Goal: Task Accomplishment & Management: Manage account settings

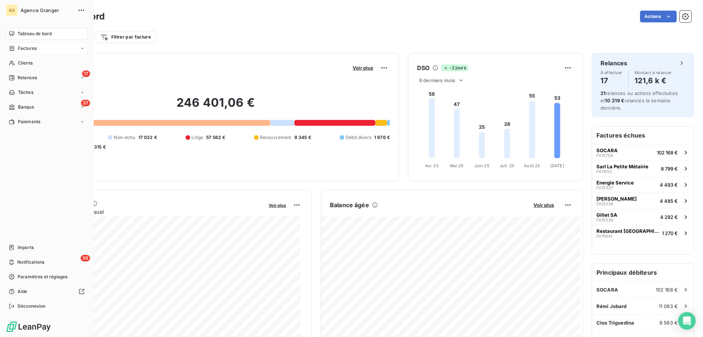
click at [19, 47] on span "Factures" at bounding box center [27, 48] width 19 height 7
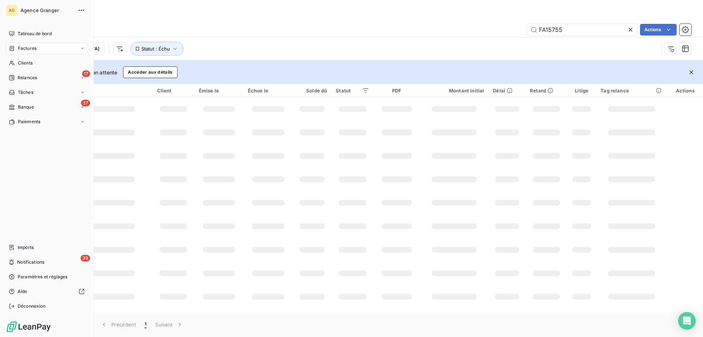
click at [15, 49] on icon at bounding box center [12, 48] width 6 height 6
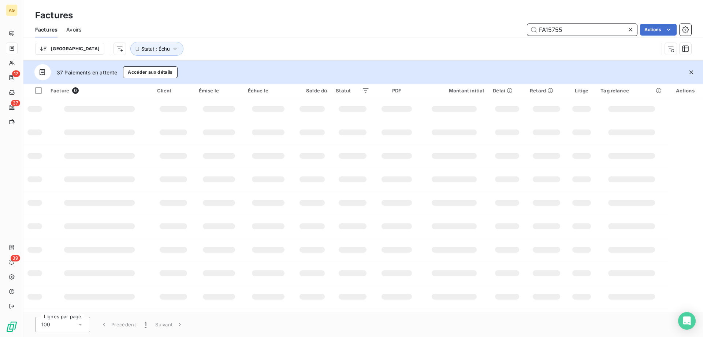
drag, startPoint x: 550, startPoint y: 29, endPoint x: 574, endPoint y: 27, distance: 24.3
click at [574, 27] on input "FA15755" at bounding box center [582, 30] width 110 height 12
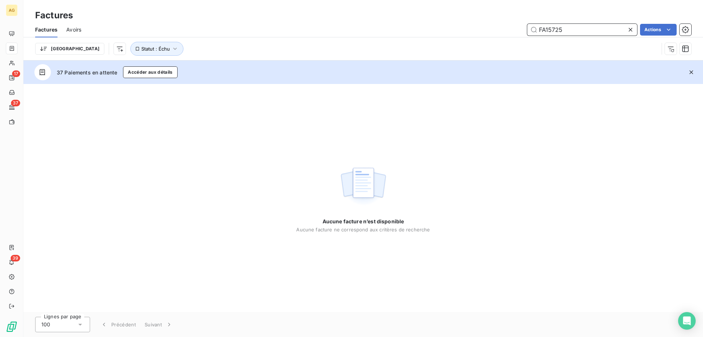
drag, startPoint x: 555, startPoint y: 30, endPoint x: 608, endPoint y: 26, distance: 52.5
click at [608, 26] on input "FA15725" at bounding box center [582, 30] width 110 height 12
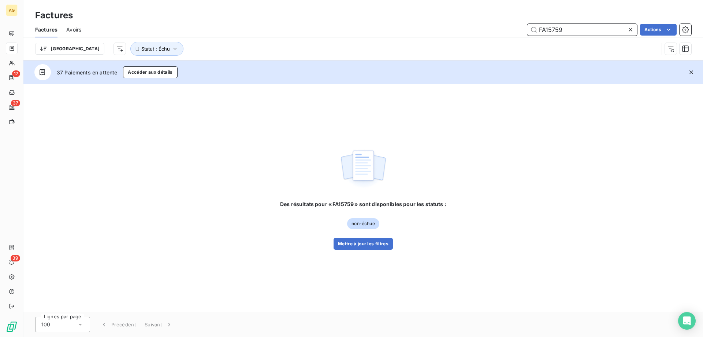
drag, startPoint x: 553, startPoint y: 29, endPoint x: 568, endPoint y: 27, distance: 15.2
click at [568, 27] on input "FA15759" at bounding box center [582, 30] width 110 height 12
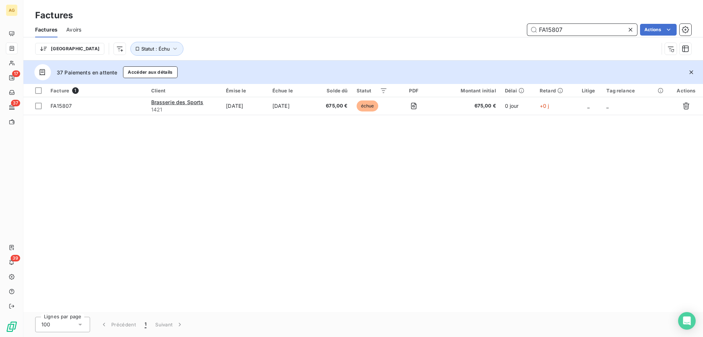
drag, startPoint x: 552, startPoint y: 31, endPoint x: 591, endPoint y: 20, distance: 40.5
click at [591, 24] on input "FA15807" at bounding box center [582, 30] width 110 height 12
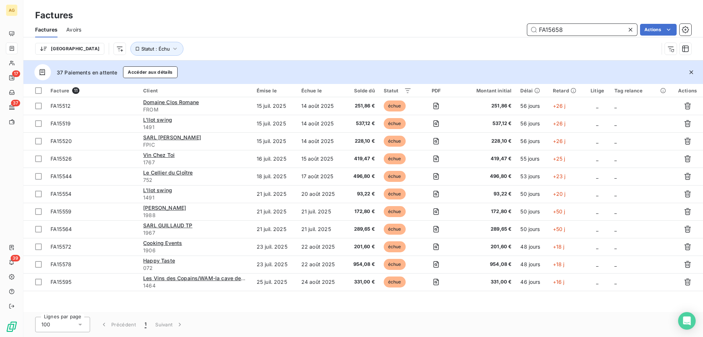
type input "FA15658"
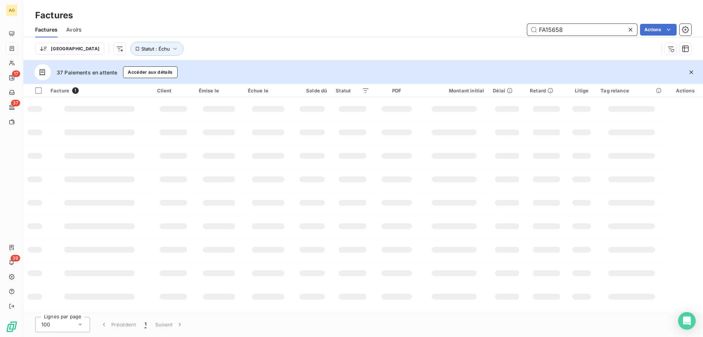
drag, startPoint x: 561, startPoint y: 33, endPoint x: 481, endPoint y: 33, distance: 79.8
click at [481, 33] on div "FA15658 Actions" at bounding box center [390, 30] width 601 height 12
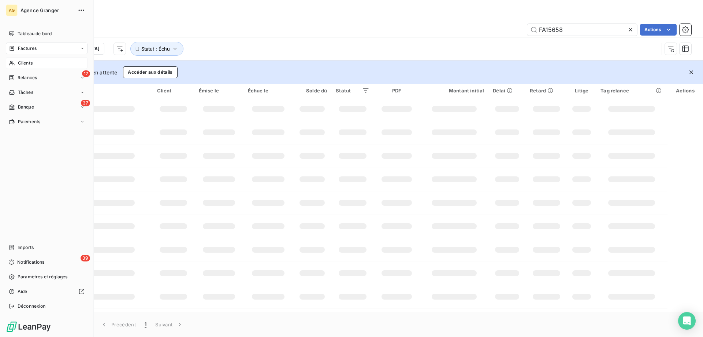
click at [18, 63] on span "Clients" at bounding box center [25, 63] width 15 height 7
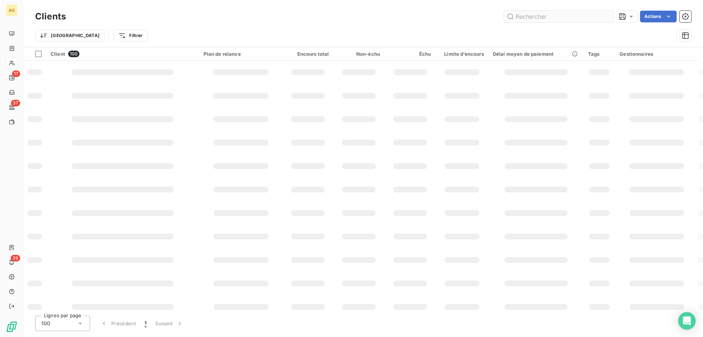
click at [567, 20] on input "text" at bounding box center [559, 17] width 110 height 12
type input "epicure"
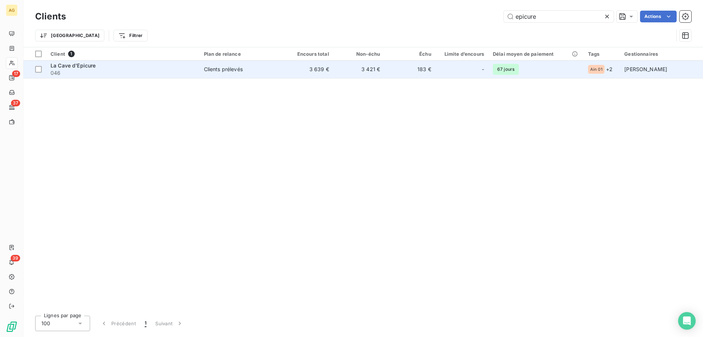
click at [263, 69] on span "Clients prélevés" at bounding box center [241, 69] width 74 height 7
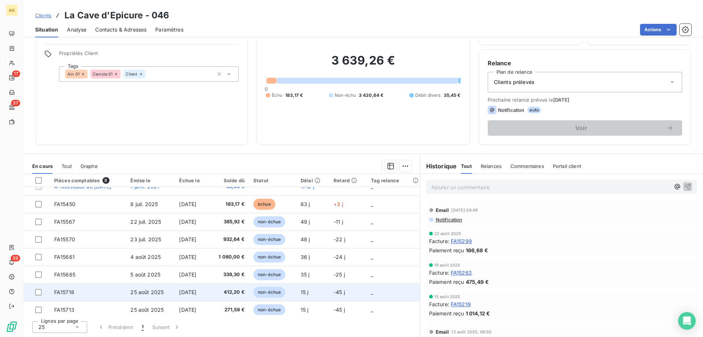
scroll to position [13, 0]
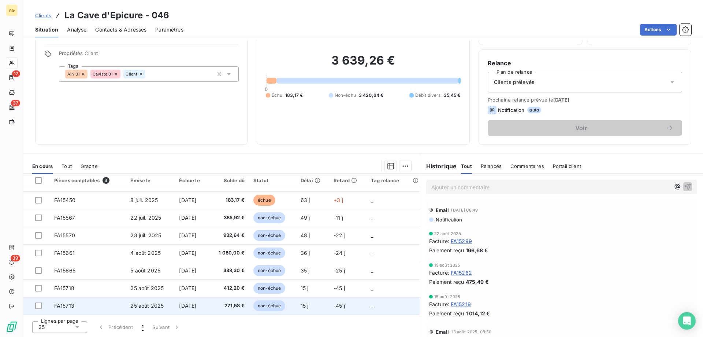
click at [96, 303] on td "FA15713" at bounding box center [88, 306] width 77 height 18
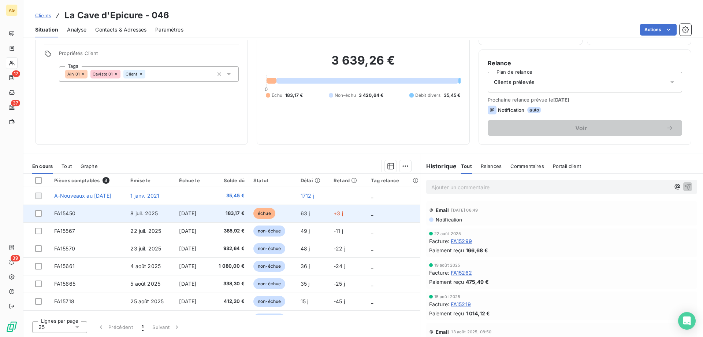
scroll to position [13, 0]
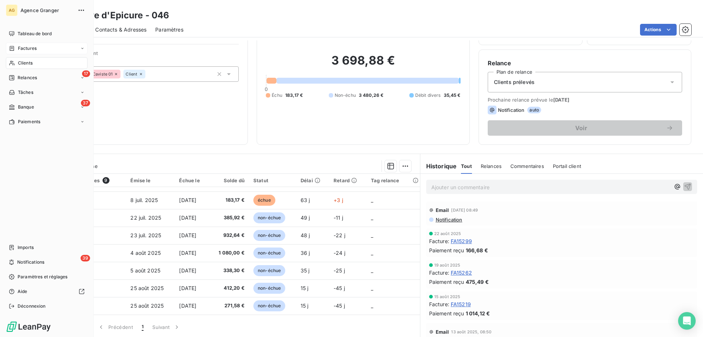
click at [24, 49] on span "Factures" at bounding box center [27, 48] width 19 height 7
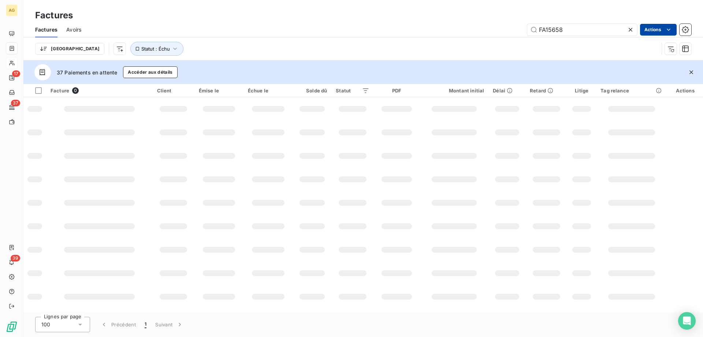
drag, startPoint x: 555, startPoint y: 30, endPoint x: 642, endPoint y: 27, distance: 86.8
click at [645, 28] on div "FA15658 Actions" at bounding box center [390, 30] width 601 height 12
type input "FA15658"
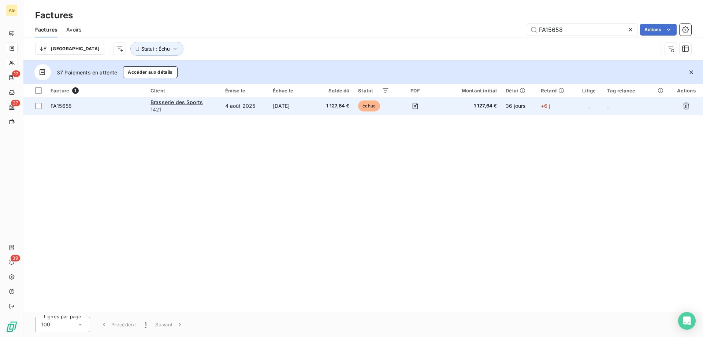
click at [212, 109] on span "1421" at bounding box center [184, 109] width 66 height 7
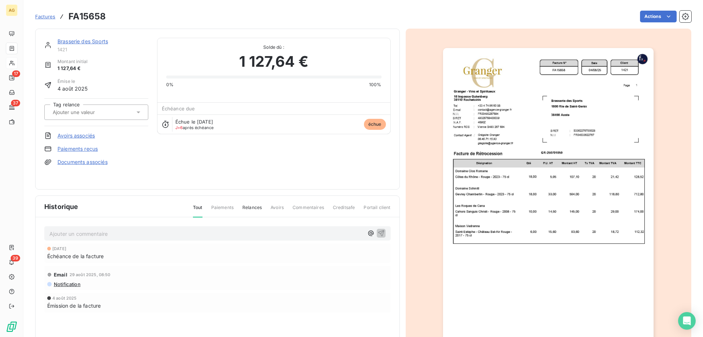
click at [83, 148] on link "Paiements reçus" at bounding box center [77, 148] width 40 height 7
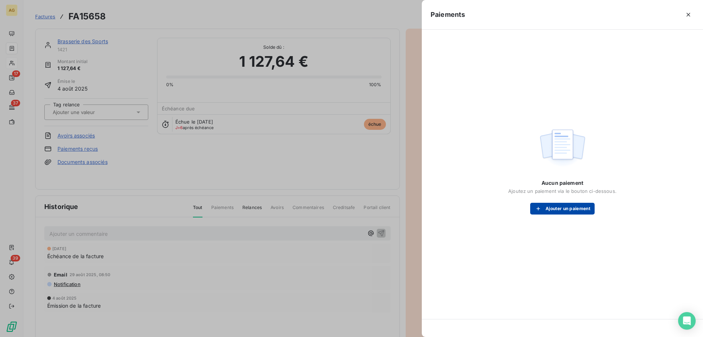
click at [556, 208] on button "Ajouter un paiement" at bounding box center [562, 208] width 64 height 12
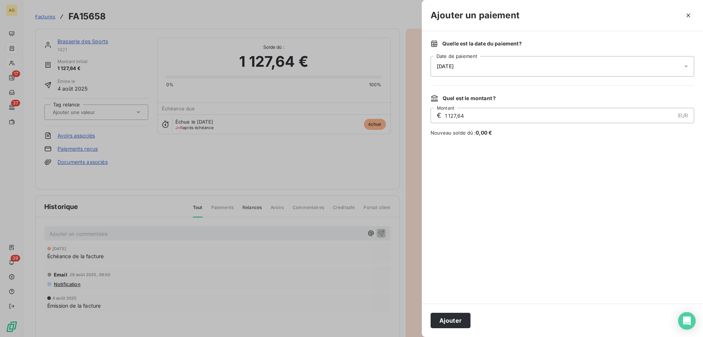
click at [490, 75] on div "[DATE]" at bounding box center [563, 66] width 264 height 21
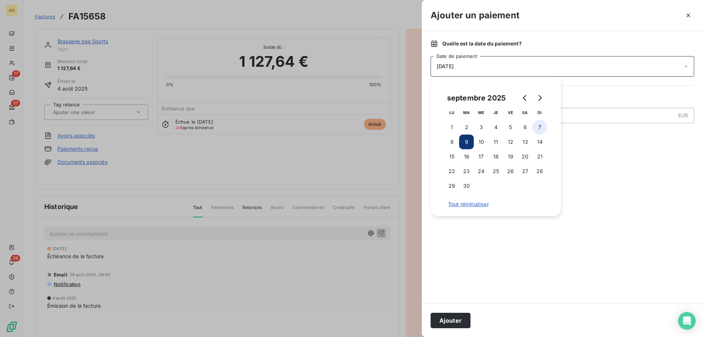
click at [540, 130] on button "7" at bounding box center [539, 127] width 15 height 15
click at [441, 319] on button "Ajouter" at bounding box center [451, 319] width 40 height 15
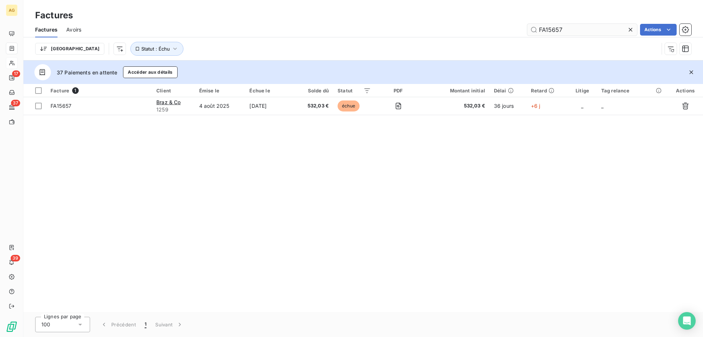
type input "FA15657"
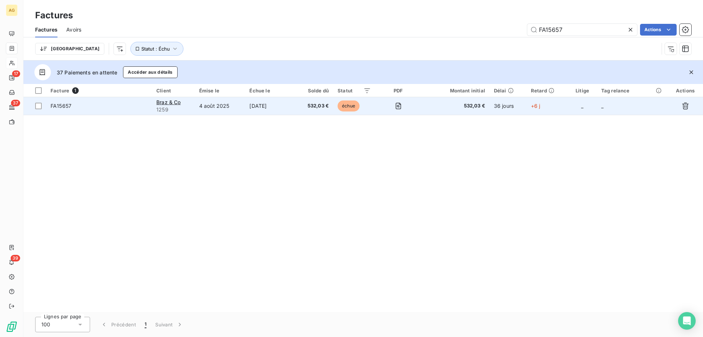
click at [416, 110] on td at bounding box center [398, 106] width 46 height 18
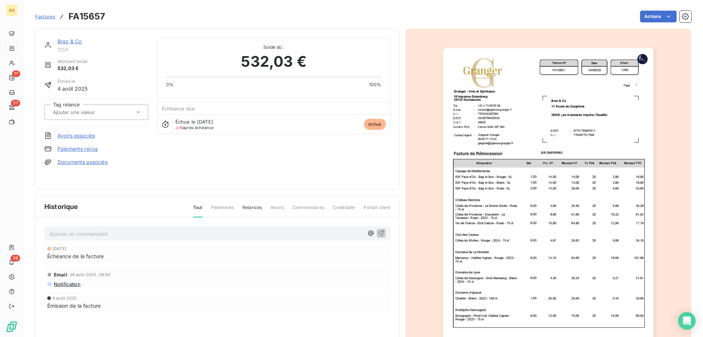
click at [75, 145] on link "Paiements reçus" at bounding box center [77, 148] width 40 height 7
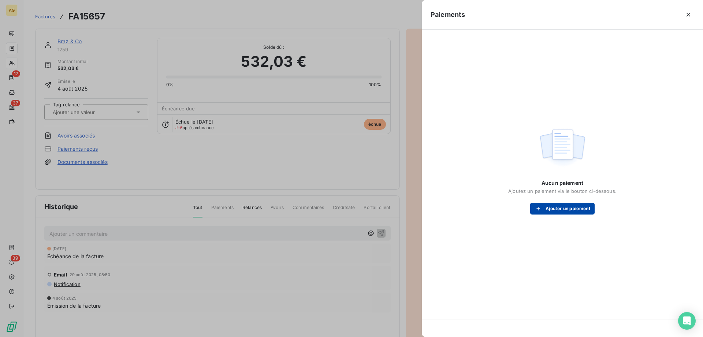
click at [561, 209] on button "Ajouter un paiement" at bounding box center [562, 208] width 64 height 12
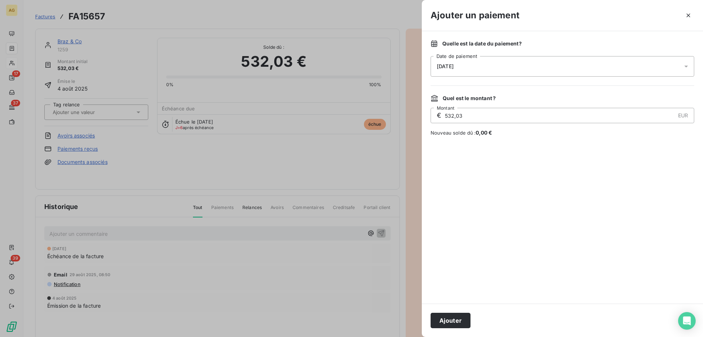
click at [521, 65] on div "[DATE]" at bounding box center [563, 66] width 264 height 21
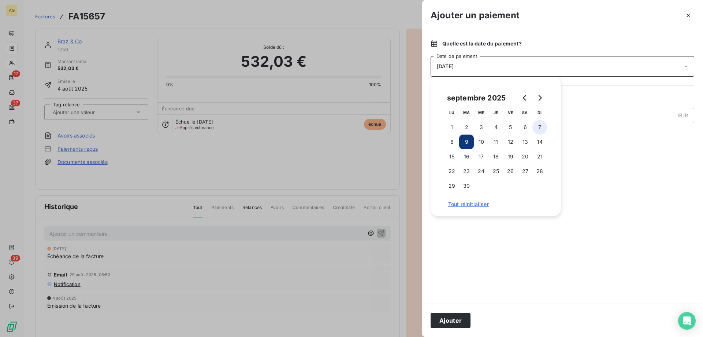
click at [545, 126] on button "7" at bounding box center [539, 127] width 15 height 15
click at [453, 325] on button "Ajouter" at bounding box center [451, 319] width 40 height 15
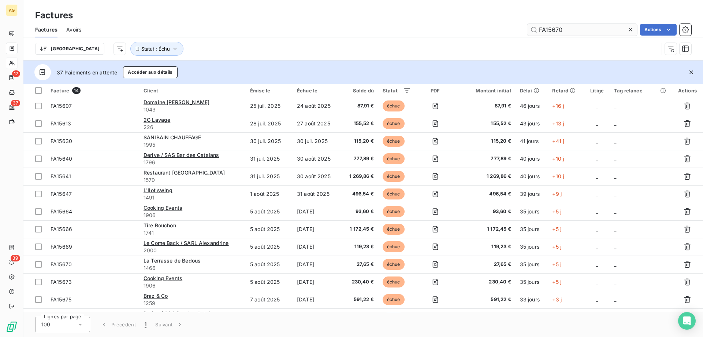
type input "FA15670"
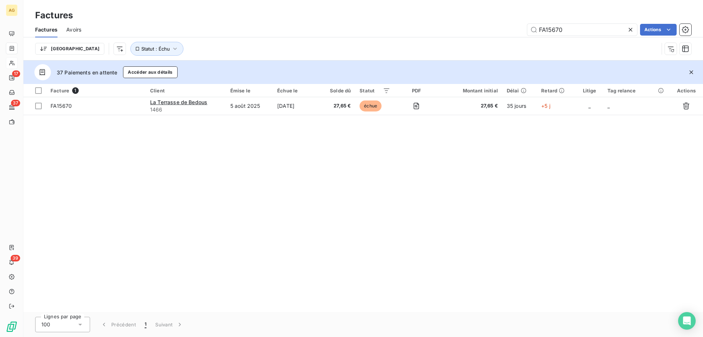
click at [274, 115] on div "Facture 1 Client Émise le Échue le Solde dû Statut PDF Montant initial Délai Re…" at bounding box center [363, 198] width 680 height 228
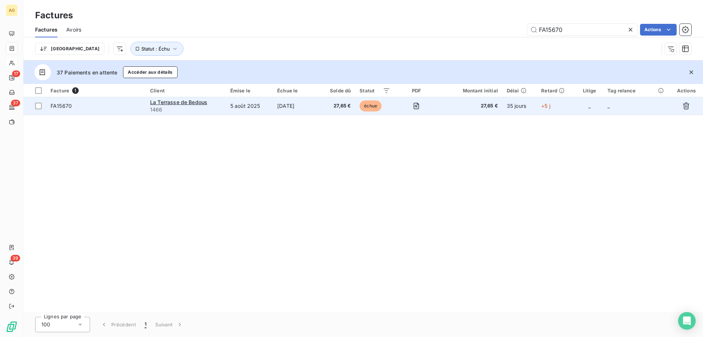
click at [275, 111] on td "[DATE]" at bounding box center [296, 106] width 47 height 18
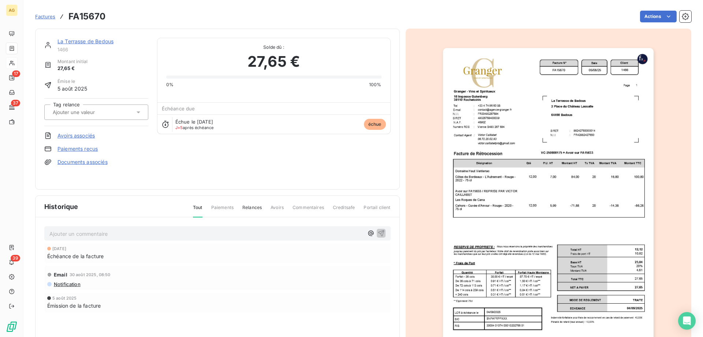
click at [73, 146] on link "Paiements reçus" at bounding box center [77, 148] width 40 height 7
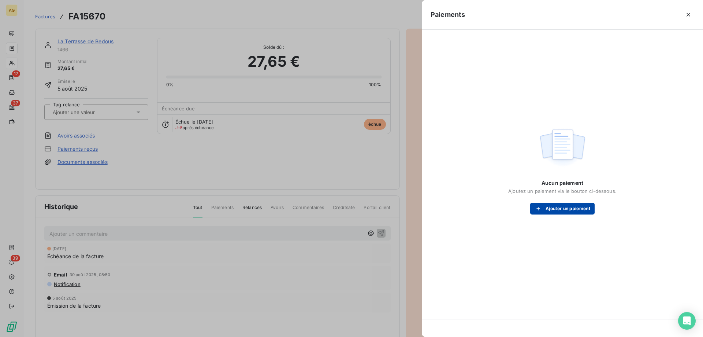
click at [554, 216] on div "Aucun paiement Ajoutez un paiement via le bouton ci-dessous. Ajouter un paiement" at bounding box center [563, 169] width 264 height 263
click at [553, 211] on button "Ajouter un paiement" at bounding box center [562, 208] width 64 height 12
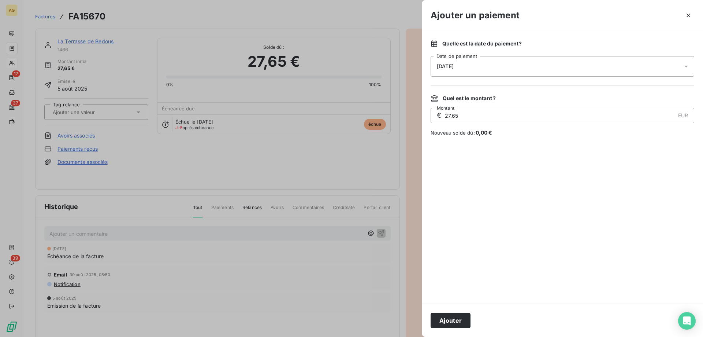
click at [486, 69] on div "[DATE]" at bounding box center [563, 66] width 264 height 21
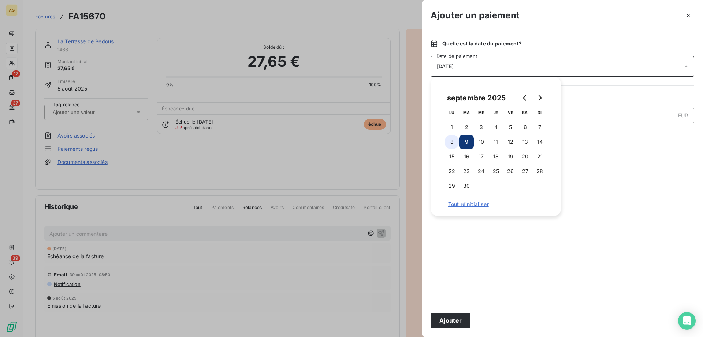
click at [448, 145] on button "8" at bounding box center [452, 141] width 15 height 15
drag, startPoint x: 449, startPoint y: 308, endPoint x: 449, endPoint y: 319, distance: 11.0
click at [449, 310] on div "Ajouter" at bounding box center [562, 319] width 281 height 33
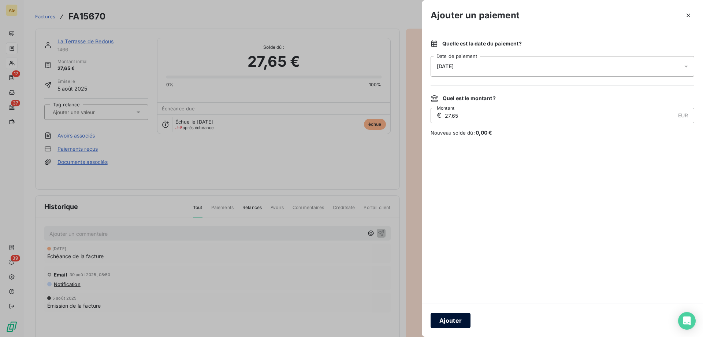
click at [449, 319] on button "Ajouter" at bounding box center [451, 319] width 40 height 15
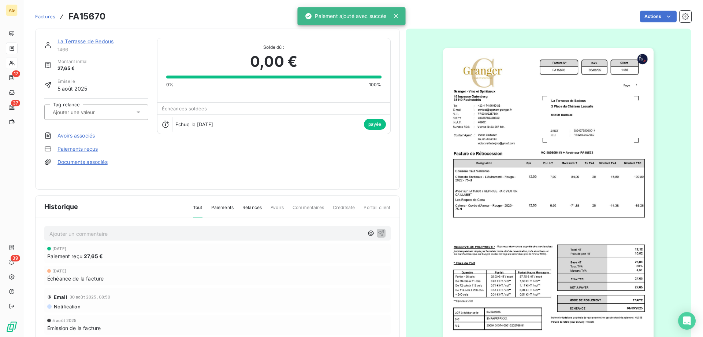
drag, startPoint x: 387, startPoint y: 204, endPoint x: 369, endPoint y: 185, distance: 26.2
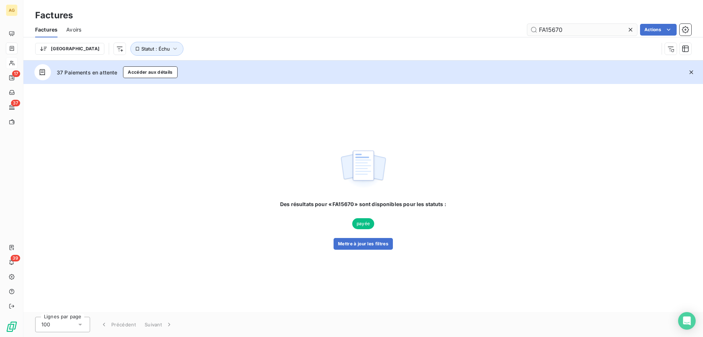
drag, startPoint x: 553, startPoint y: 31, endPoint x: 617, endPoint y: 35, distance: 63.8
click at [614, 35] on input "FA15670" at bounding box center [582, 30] width 110 height 12
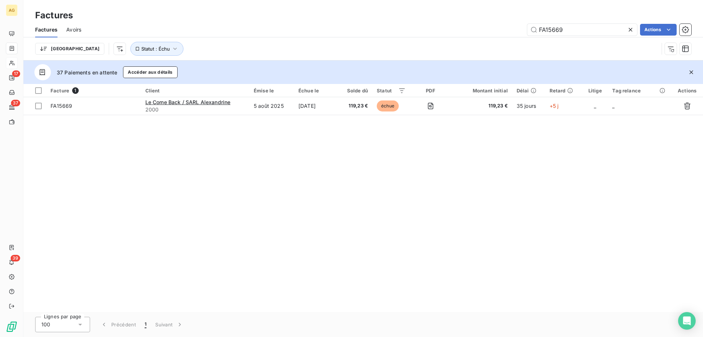
type input "FA15669"
click at [317, 118] on div "Facture 1 Client Émise le Échue le Solde dû Statut PDF Montant initial Délai Re…" at bounding box center [363, 198] width 680 height 228
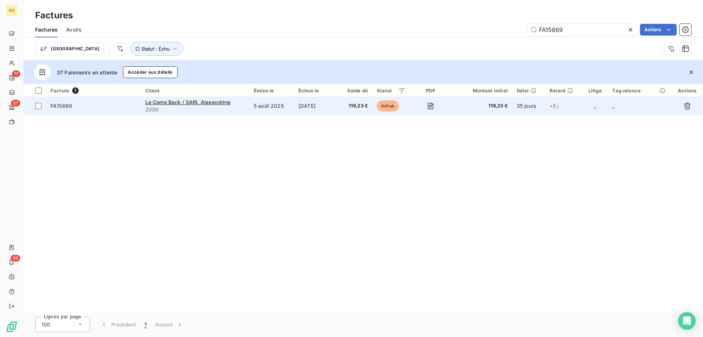
click at [315, 110] on td "[DATE]" at bounding box center [316, 106] width 44 height 18
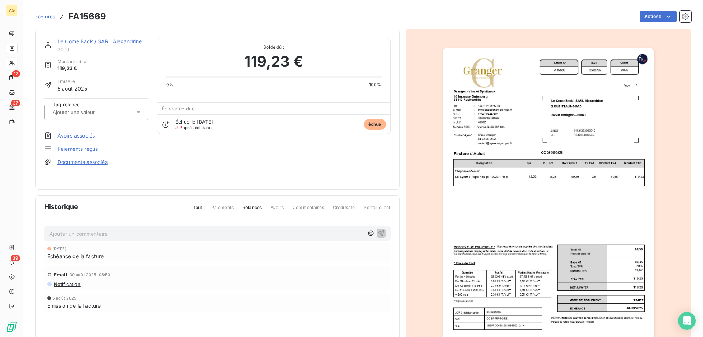
click at [78, 144] on div "Le Come Back / SARL Alexandrine 2000 Montant initial 119,23 € Émise le [DATE] T…" at bounding box center [96, 109] width 104 height 142
click at [78, 148] on link "Paiements reçus" at bounding box center [77, 148] width 40 height 7
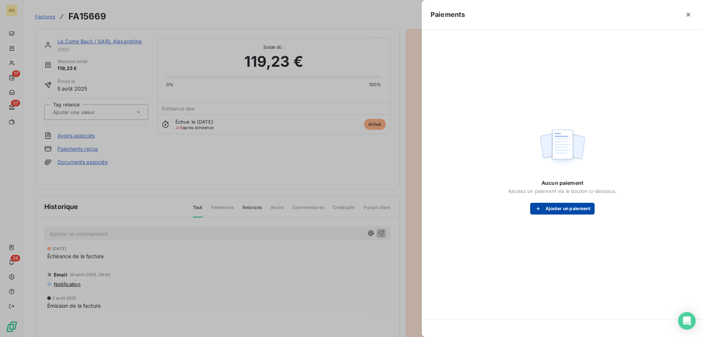
click at [555, 213] on button "Ajouter un paiement" at bounding box center [562, 208] width 64 height 12
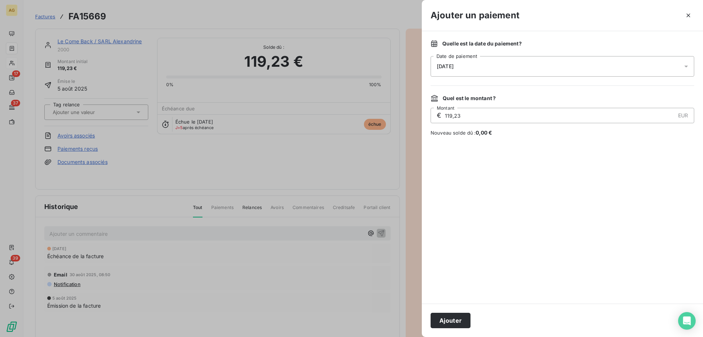
click at [455, 73] on div "[DATE]" at bounding box center [563, 66] width 264 height 21
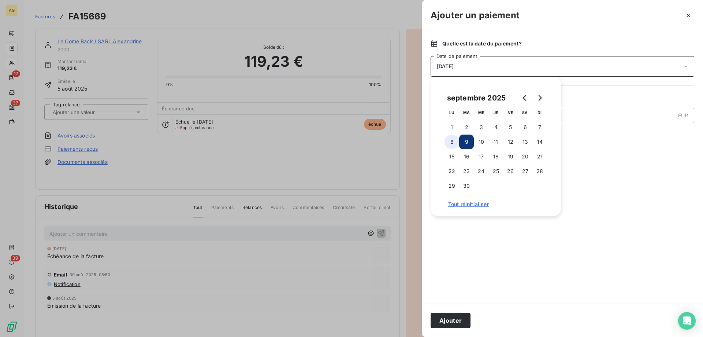
click at [451, 141] on button "8" at bounding box center [452, 141] width 15 height 15
click at [445, 324] on button "Ajouter" at bounding box center [451, 319] width 40 height 15
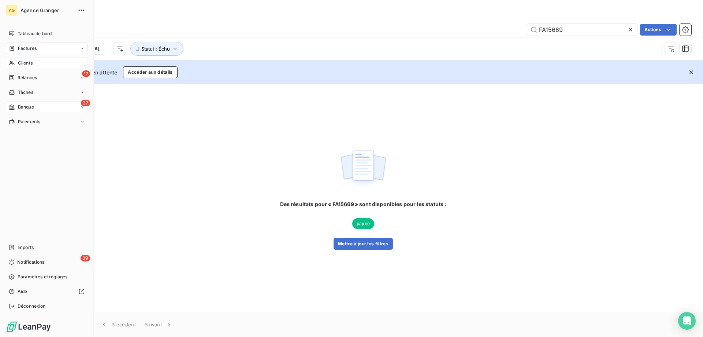
click at [16, 104] on div "Banque" at bounding box center [21, 107] width 25 height 7
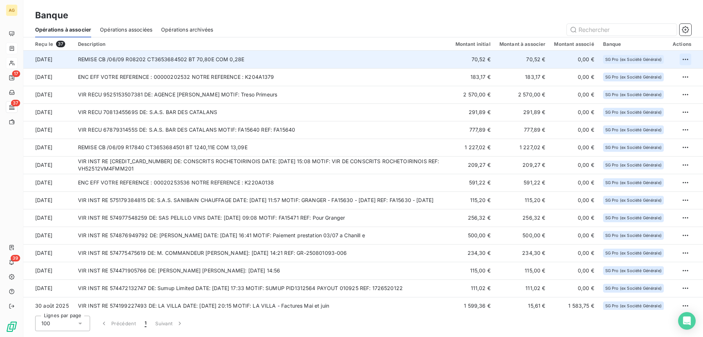
click at [685, 60] on html "AG 17 37 39 Banque Opérations à associer Opérations associées Opérations archiv…" at bounding box center [351, 168] width 703 height 337
click at [659, 75] on div "Archiver l’opération" at bounding box center [657, 76] width 56 height 12
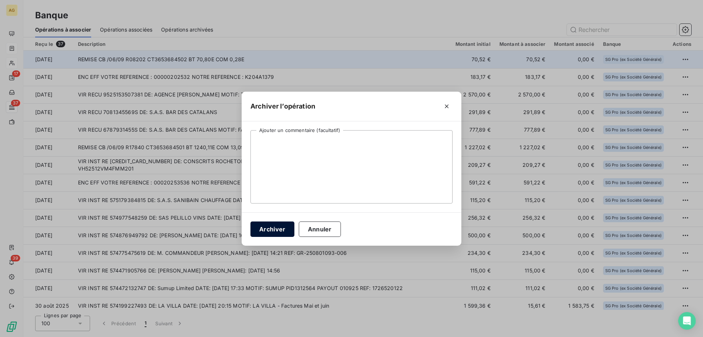
click at [275, 230] on button "Archiver" at bounding box center [272, 228] width 44 height 15
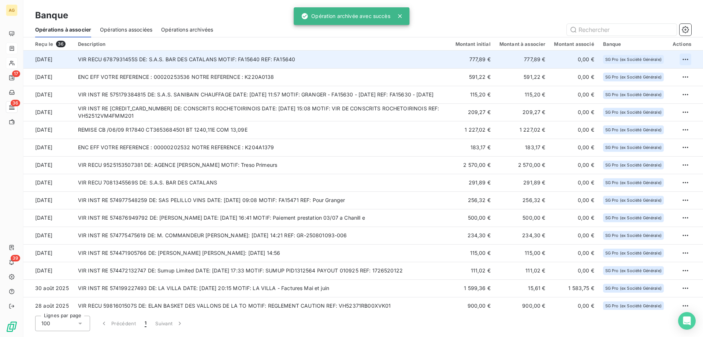
click at [679, 63] on html "AG 17 36 39 Banque Opérations à associer Opérations associées Opérations archiv…" at bounding box center [351, 168] width 703 height 337
click at [666, 70] on div "Archiver l’opération" at bounding box center [657, 76] width 56 height 12
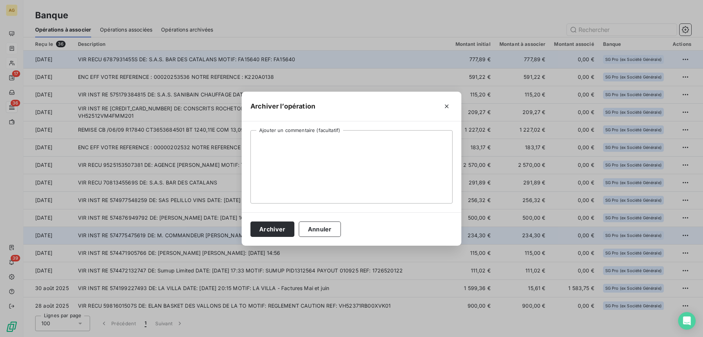
click at [337, 232] on button "Annuler" at bounding box center [320, 228] width 42 height 15
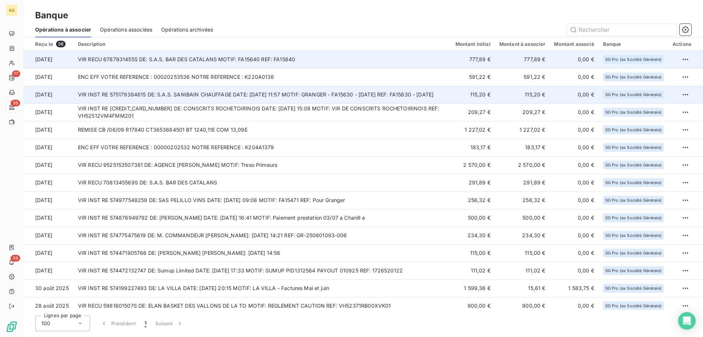
click at [167, 86] on td "VIR INST RE 575179384815 DE: S.A.S. SANIBAIN CHAUFFAGE DATE: [DATE] 11:57 MOTIF…" at bounding box center [263, 95] width 378 height 18
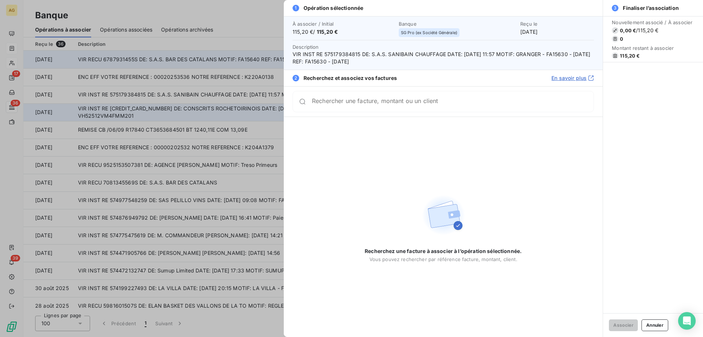
click at [233, 119] on div at bounding box center [351, 168] width 703 height 337
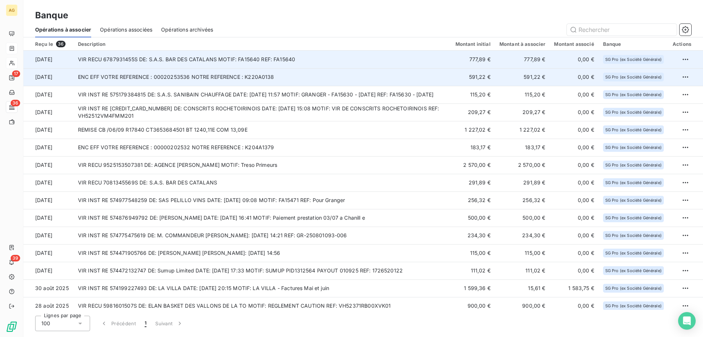
click at [206, 82] on td "ENC EFF VOTRE REFERENCE : 00020253536 NOTRE REFERENCE : K220A0138" at bounding box center [263, 77] width 378 height 18
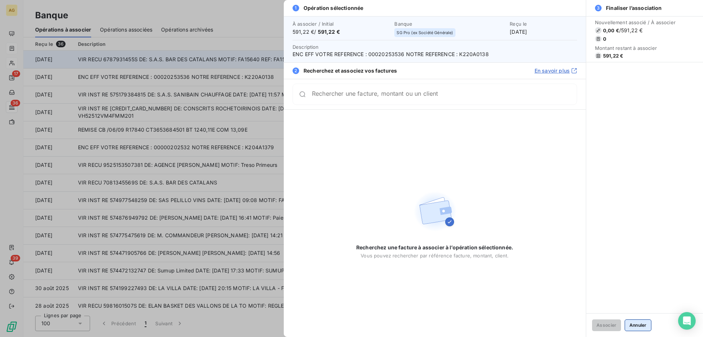
click at [642, 326] on button "Annuler" at bounding box center [638, 325] width 27 height 12
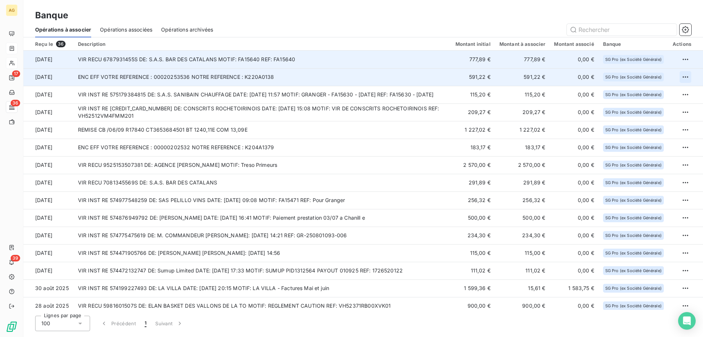
click at [684, 75] on html "AG 17 36 39 Banque Opérations à associer Opérations associées Opérations archiv…" at bounding box center [351, 168] width 703 height 337
click at [644, 100] on div "Archiver l’opération" at bounding box center [657, 93] width 62 height 18
click at [670, 92] on div "Archiver l’opération" at bounding box center [657, 93] width 56 height 12
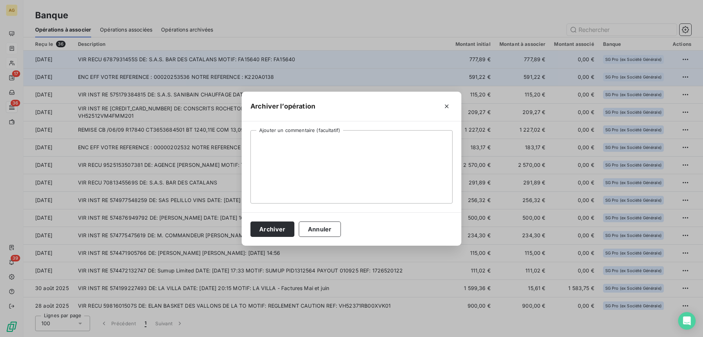
click at [280, 240] on div "Archiver Annuler" at bounding box center [352, 228] width 220 height 33
click at [285, 228] on button "Archiver" at bounding box center [272, 228] width 44 height 15
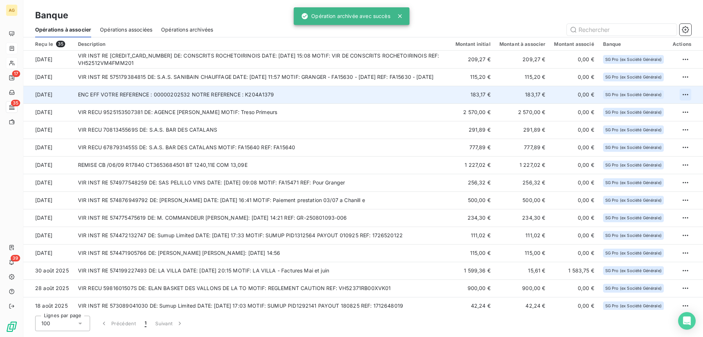
click at [681, 97] on html "AG 17 35 39 Banque Opérations à associer Opérations associées Opérations archiv…" at bounding box center [351, 168] width 703 height 337
click at [645, 117] on div "Archiver l’opération" at bounding box center [657, 111] width 62 height 18
click at [643, 114] on div "Archiver l’opération" at bounding box center [657, 111] width 56 height 12
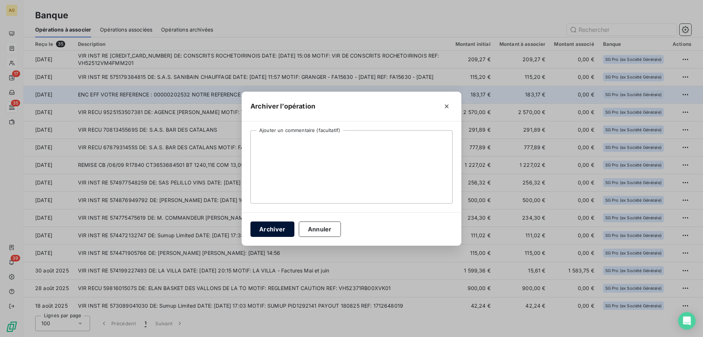
click at [269, 228] on button "Archiver" at bounding box center [272, 228] width 44 height 15
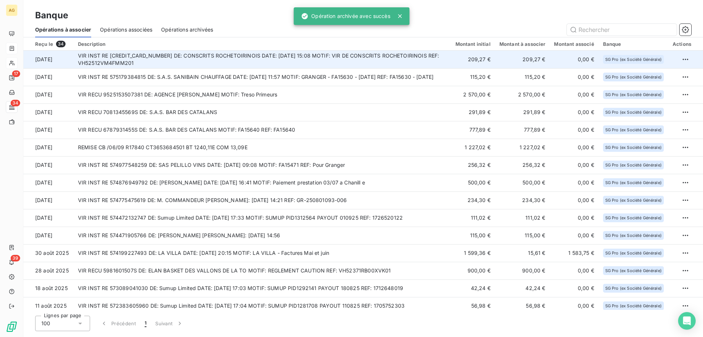
click at [109, 53] on td "VIR INST RE [CREDIT_CARD_NUMBER] DE: CONSCRITS ROCHETOIRINOIS DATE: [DATE] 15:0…" at bounding box center [263, 60] width 378 height 18
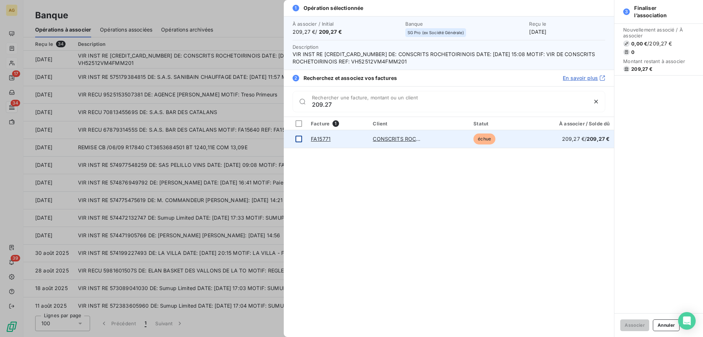
type input "209.27"
click at [301, 133] on td at bounding box center [295, 139] width 23 height 18
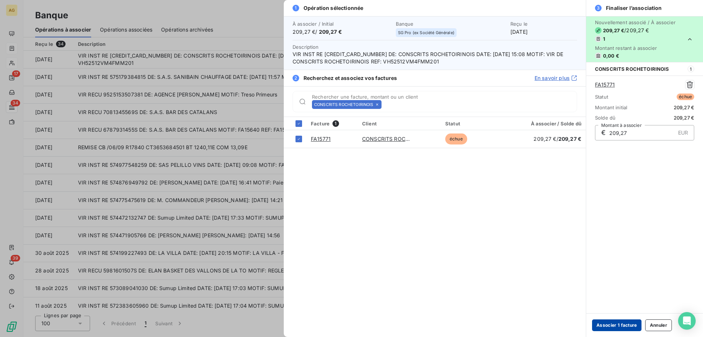
click at [629, 326] on button "Associer 1 facture" at bounding box center [616, 325] width 49 height 12
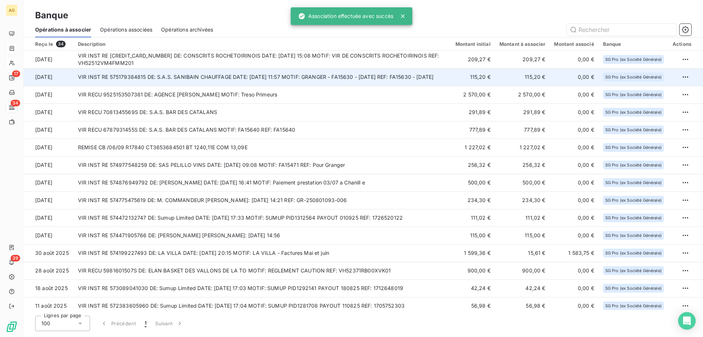
click at [224, 78] on td "VIR INST RE 575179384815 DE: S.A.S. SANIBAIN CHAUFFAGE DATE: [DATE] 11:57 MOTIF…" at bounding box center [263, 77] width 378 height 18
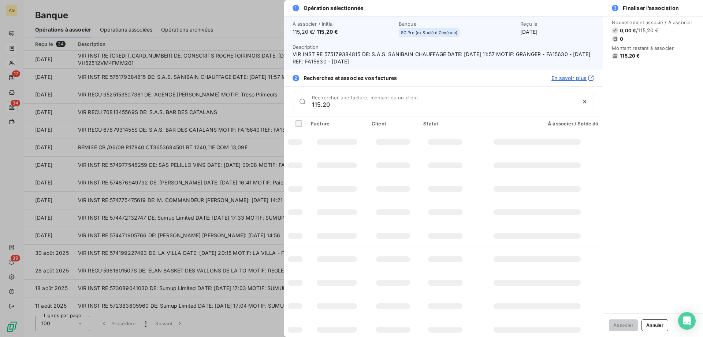
type input "115.20"
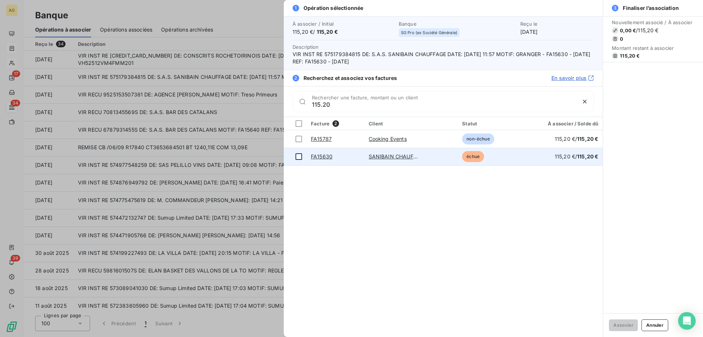
click at [302, 154] on td at bounding box center [295, 157] width 23 height 18
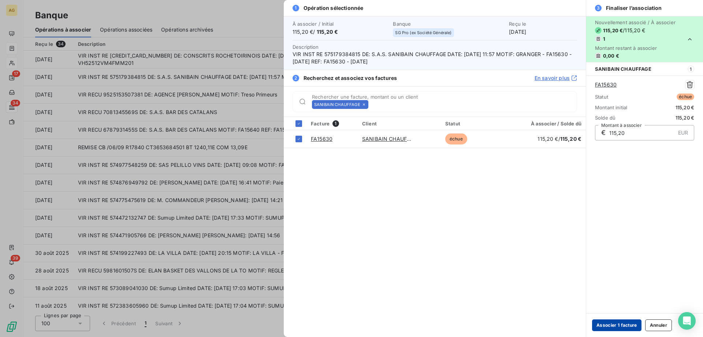
click at [607, 326] on button "Associer 1 facture" at bounding box center [616, 325] width 49 height 12
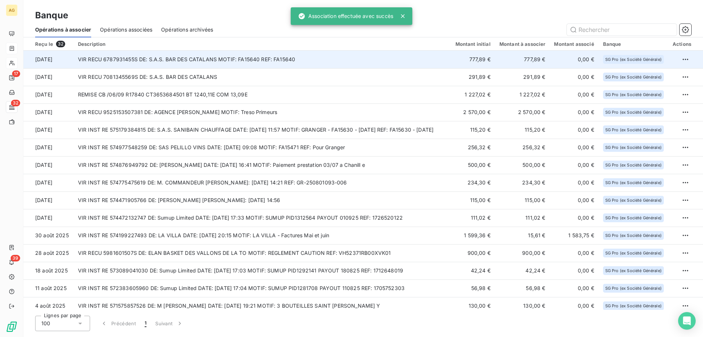
click at [208, 53] on td "VIR RECU 6787931455S DE: S.A.S. BAR DES CATALANS MOTIF: FA15640 REF: FA15640" at bounding box center [263, 60] width 378 height 18
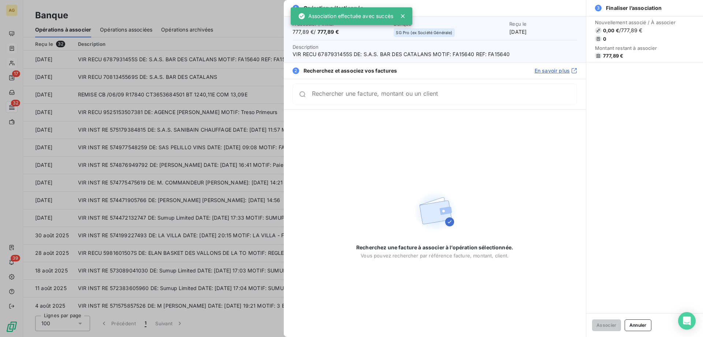
click at [346, 96] on input "Rechercher une facture, montant ou un client" at bounding box center [444, 93] width 265 height 7
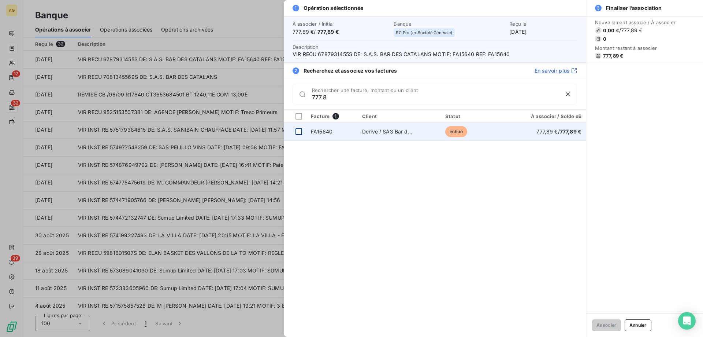
type input "777.8"
click at [306, 127] on td at bounding box center [295, 132] width 23 height 18
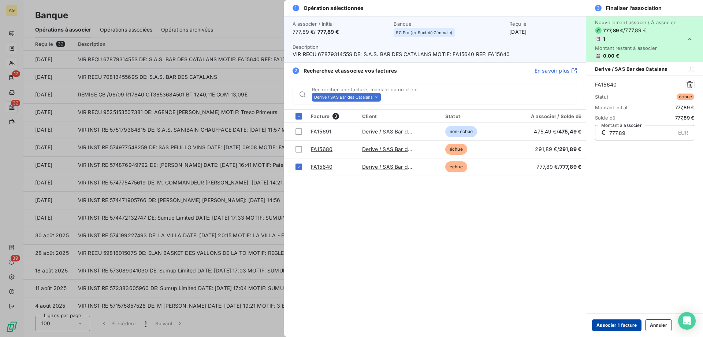
click at [633, 330] on button "Associer 1 facture" at bounding box center [616, 325] width 49 height 12
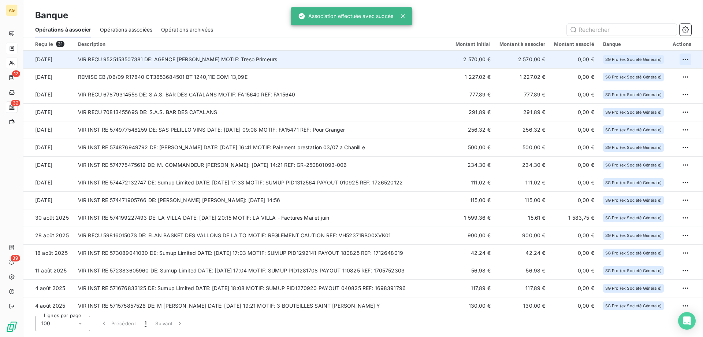
click at [684, 56] on html "AG 17 32 39 Banque Opérations à associer Opérations associées Opérations archiv…" at bounding box center [351, 168] width 703 height 337
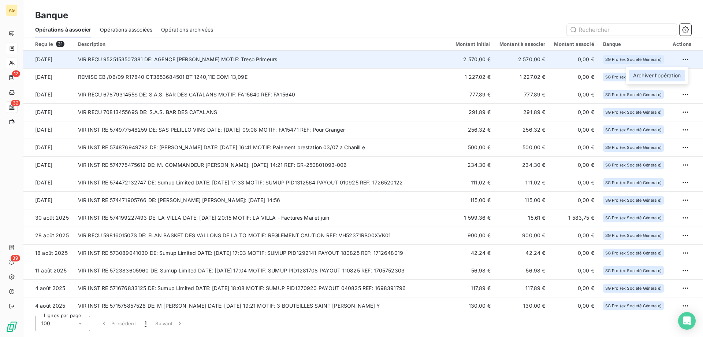
click at [664, 78] on div "Archiver l’opération" at bounding box center [657, 76] width 56 height 12
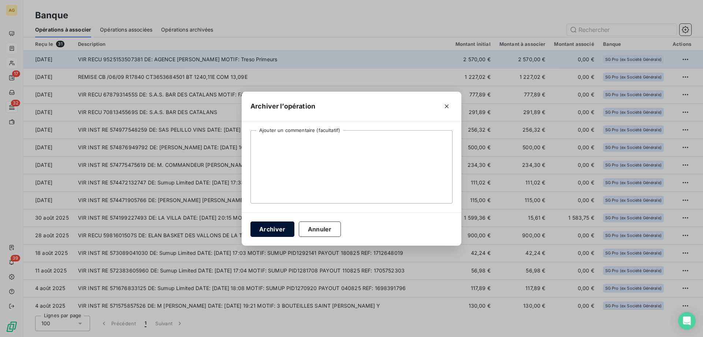
click at [269, 231] on button "Archiver" at bounding box center [272, 228] width 44 height 15
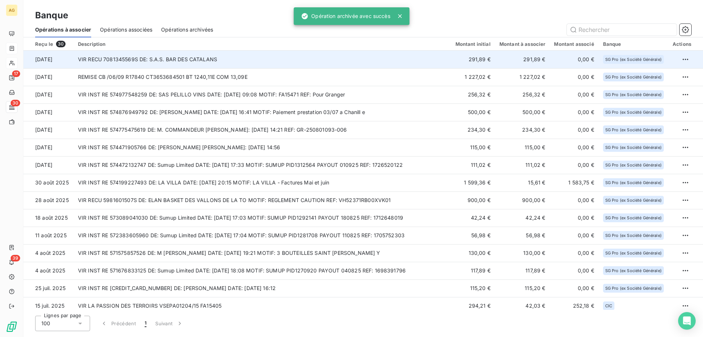
click at [207, 58] on td "VIR RECU 7081345569S DE: S.A.S. BAR DES CATALANS" at bounding box center [263, 60] width 378 height 18
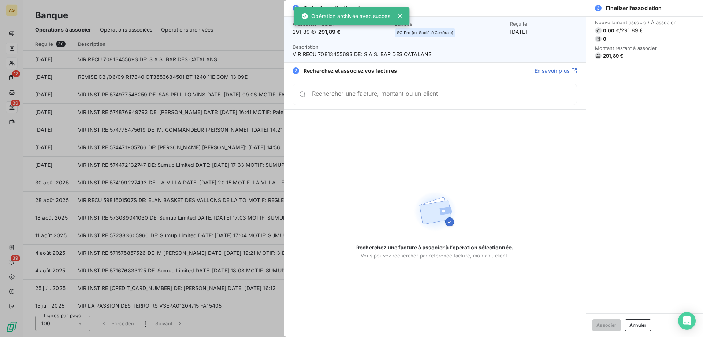
click at [515, 112] on div "Recherchez une facture à associer à l’opération sélectionnée. Vous pouvez reche…" at bounding box center [435, 222] width 302 height 227
click at [515, 101] on div "Rechercher une facture, montant ou un client" at bounding box center [435, 93] width 285 height 21
click at [513, 91] on div "Rechercher une facture, montant ou un client" at bounding box center [444, 93] width 265 height 7
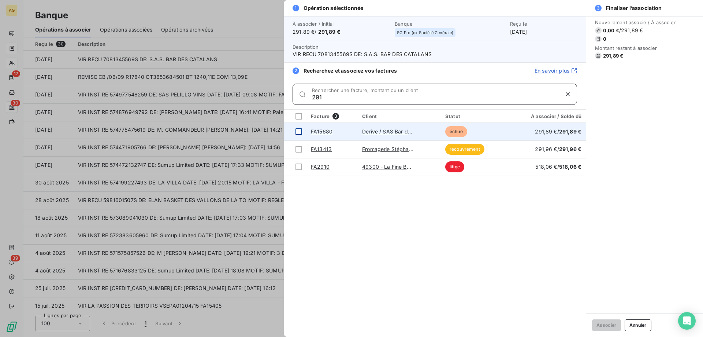
type input "291"
click at [298, 134] on div at bounding box center [299, 131] width 7 height 7
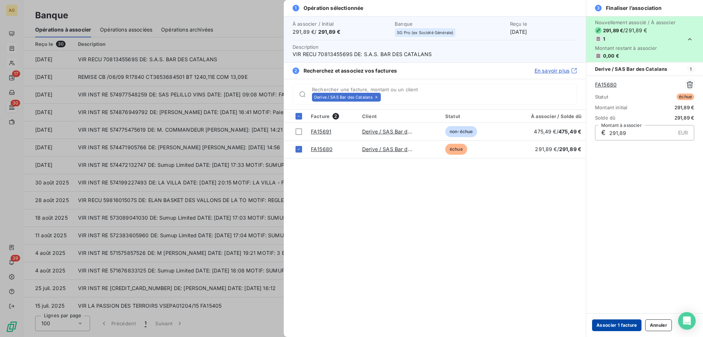
click at [625, 320] on button "Associer 1 facture" at bounding box center [616, 325] width 49 height 12
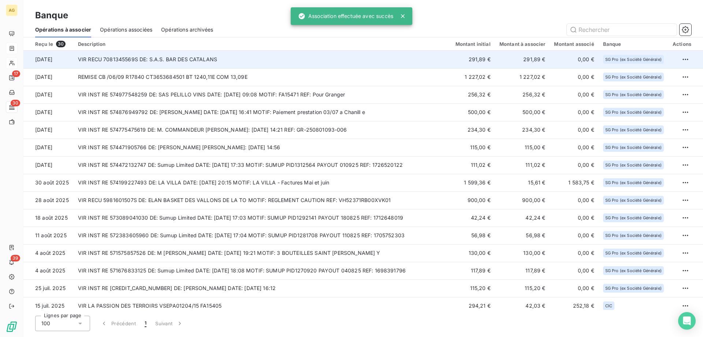
click at [246, 63] on td "VIR RECU 7081345569S DE: S.A.S. BAR DES CATALANS" at bounding box center [263, 60] width 378 height 18
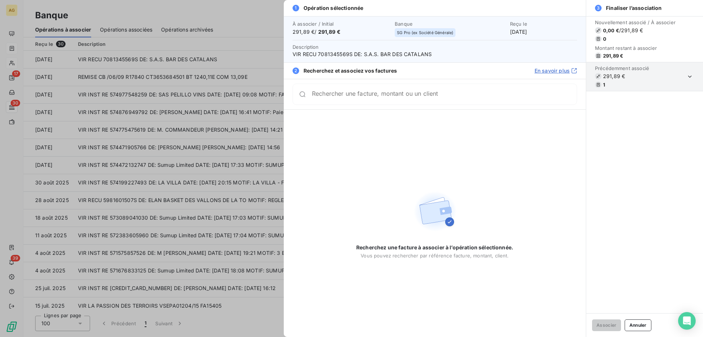
click at [457, 95] on input "Rechercher une facture, montant ou un client" at bounding box center [444, 93] width 265 height 7
click at [160, 95] on div at bounding box center [351, 168] width 703 height 337
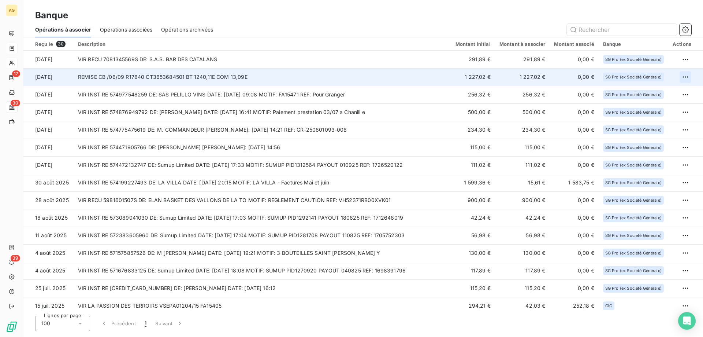
click at [681, 75] on html "AG 17 30 39 Banque Opérations à associer Opérations associées Opérations archiv…" at bounding box center [351, 168] width 703 height 337
click at [670, 91] on div "Archiver l’opération" at bounding box center [657, 93] width 56 height 12
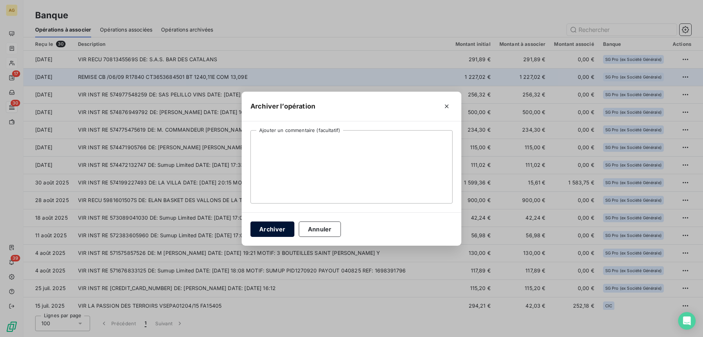
click at [276, 229] on button "Archiver" at bounding box center [272, 228] width 44 height 15
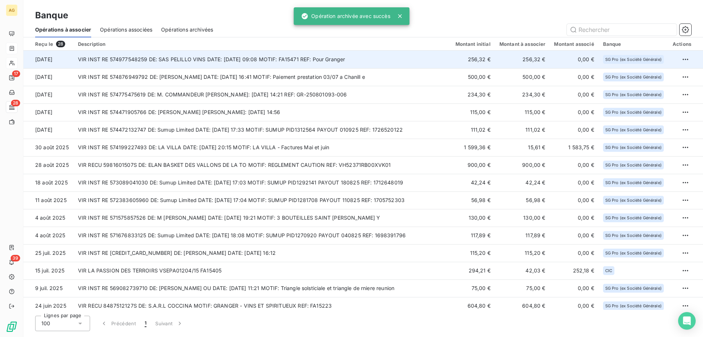
click at [146, 64] on td "VIR INST RE 574977548259 DE: SAS PELILLO VINS DATE: [DATE] 09:08 MOTIF: FA15471…" at bounding box center [263, 60] width 378 height 18
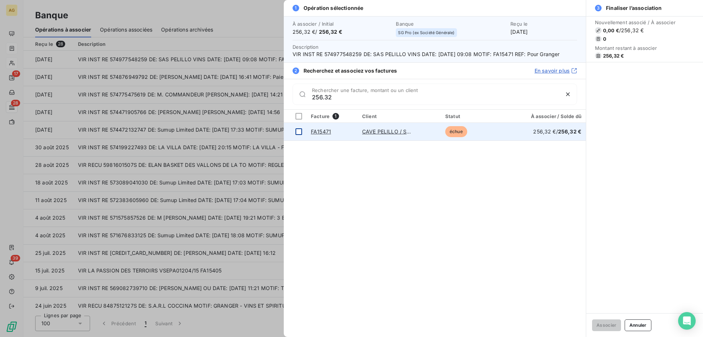
type input "256.32"
click at [302, 130] on td at bounding box center [295, 132] width 23 height 18
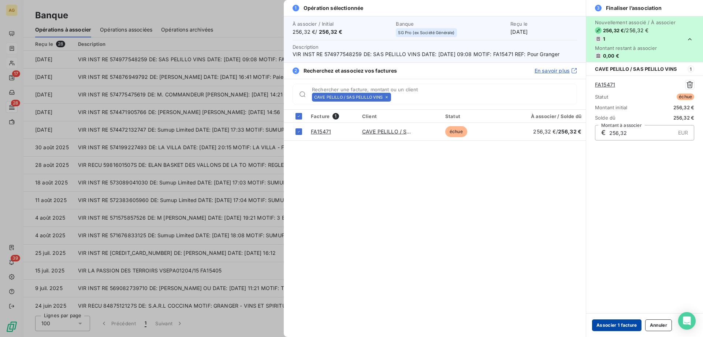
click at [626, 320] on button "Associer 1 facture" at bounding box center [616, 325] width 49 height 12
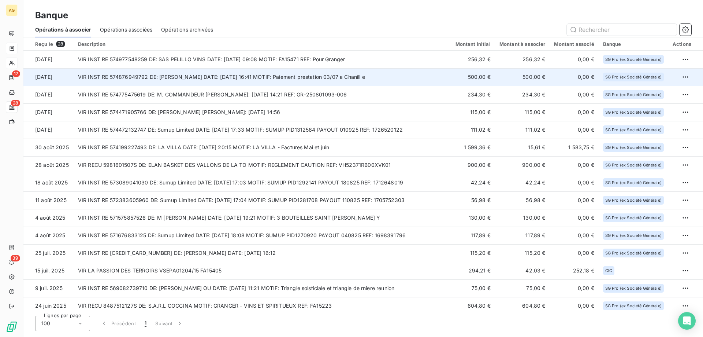
click at [235, 75] on td "VIR INST RE 574876949792 DE: [PERSON_NAME] DATE: [DATE] 16:41 MOTIF: Paiement p…" at bounding box center [263, 77] width 378 height 18
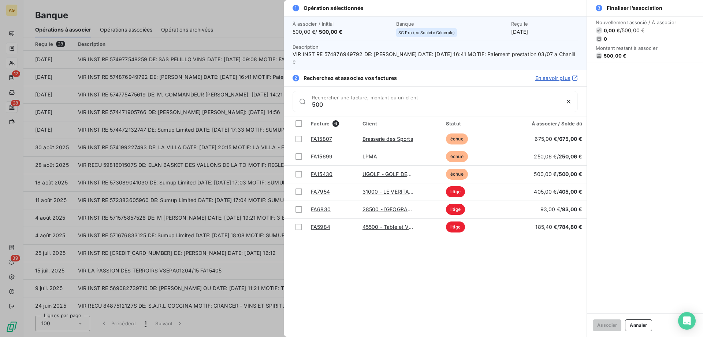
type input "500"
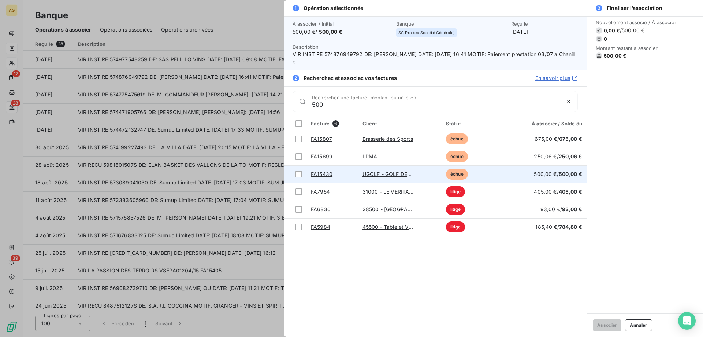
click at [321, 174] on link "FA15430" at bounding box center [322, 174] width 22 height 6
click at [298, 174] on div at bounding box center [299, 174] width 7 height 7
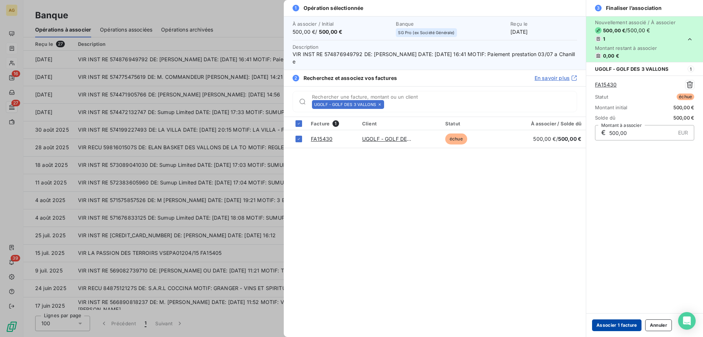
click at [614, 320] on button "Associer 1 facture" at bounding box center [616, 325] width 49 height 12
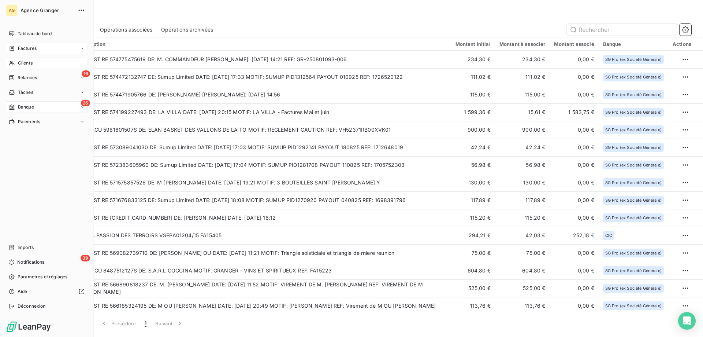
click at [35, 45] on span "Factures" at bounding box center [27, 48] width 19 height 7
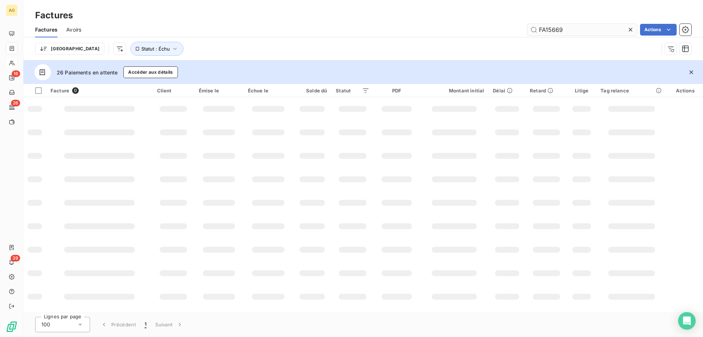
click at [561, 27] on input "FA15669" at bounding box center [582, 30] width 110 height 12
drag, startPoint x: 551, startPoint y: 30, endPoint x: 670, endPoint y: 26, distance: 118.7
click at [670, 26] on div "FA15669 Actions" at bounding box center [390, 30] width 601 height 12
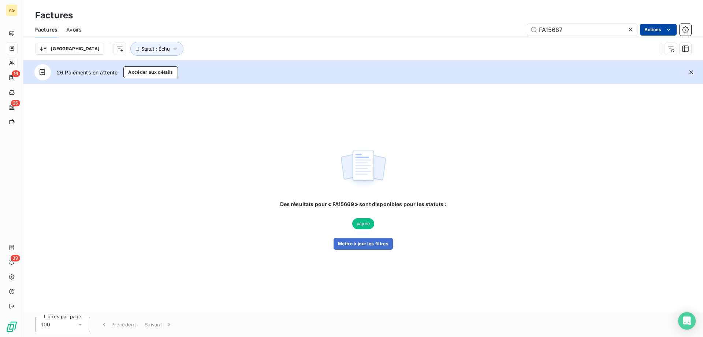
type input "FA15687"
click at [372, 243] on button "Mettre à jour les filtres" at bounding box center [363, 244] width 59 height 12
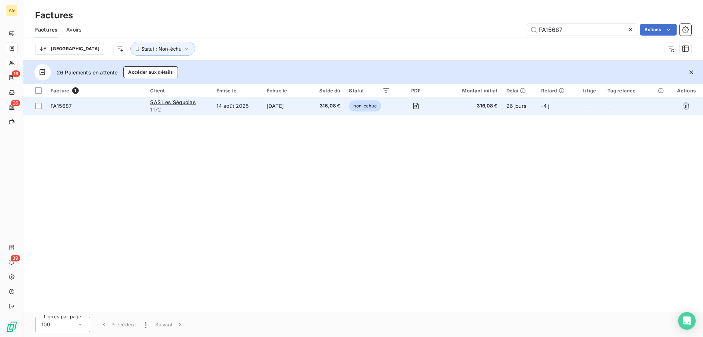
click at [131, 110] on td "FA15687" at bounding box center [96, 106] width 100 height 18
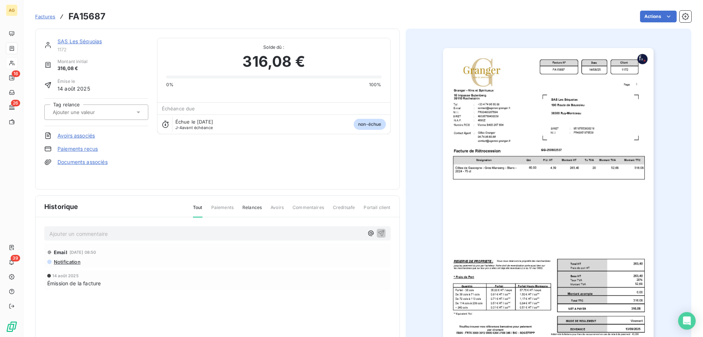
click at [73, 146] on link "Paiements reçus" at bounding box center [77, 148] width 40 height 7
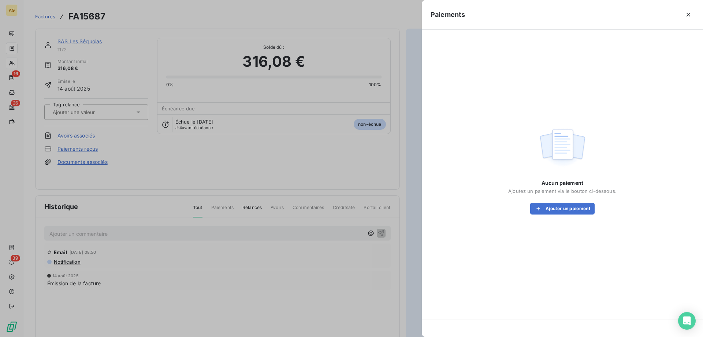
click at [560, 216] on div "Aucun paiement Ajoutez un paiement via le bouton ci-dessous. Ajouter un paiement" at bounding box center [563, 169] width 264 height 263
click at [561, 212] on button "Ajouter un paiement" at bounding box center [562, 208] width 64 height 12
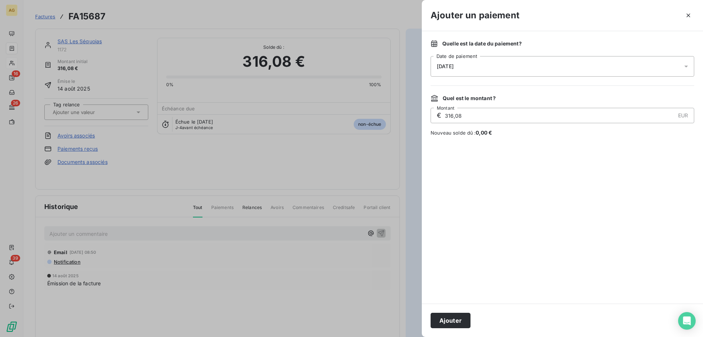
click at [491, 65] on div "[DATE]" at bounding box center [563, 66] width 264 height 21
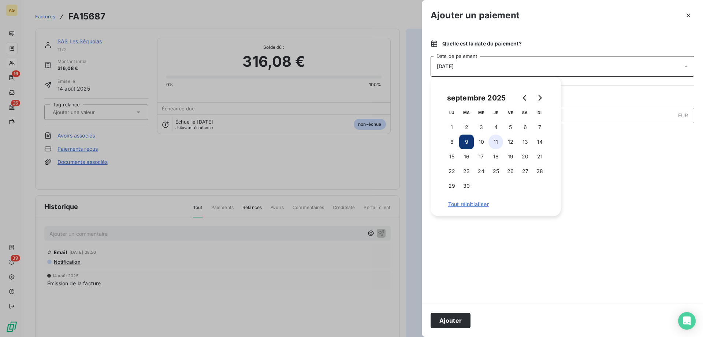
drag, startPoint x: 505, startPoint y: 145, endPoint x: 500, endPoint y: 144, distance: 4.8
click at [504, 144] on button "12" at bounding box center [510, 141] width 15 height 15
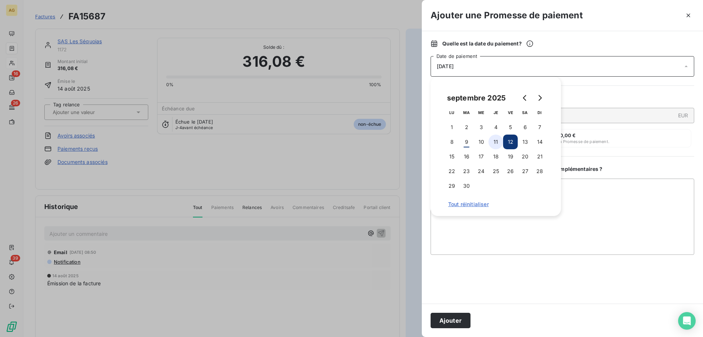
click at [496, 143] on button "11" at bounding box center [495, 141] width 15 height 15
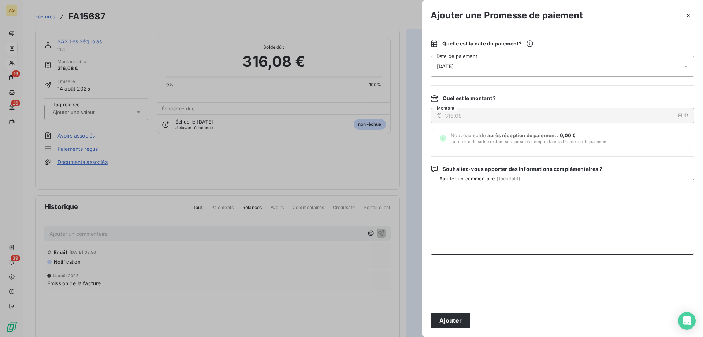
click at [467, 238] on textarea "Ajouter un commentaire ( facultatif )" at bounding box center [563, 216] width 264 height 76
click at [450, 327] on button "Ajouter" at bounding box center [451, 319] width 40 height 15
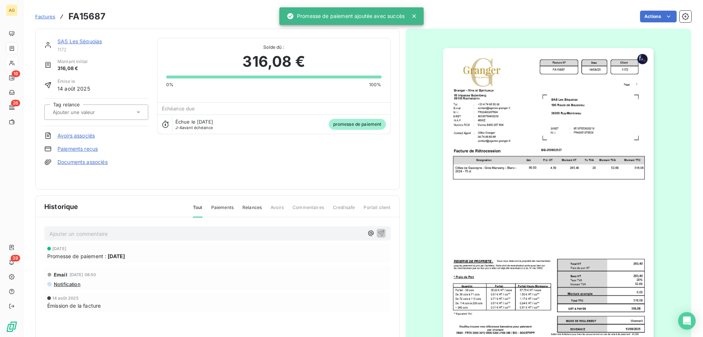
drag, startPoint x: 250, startPoint y: 120, endPoint x: 261, endPoint y: 108, distance: 15.3
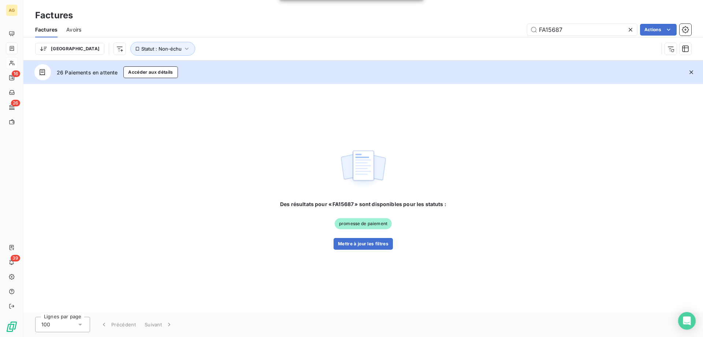
drag, startPoint x: 547, startPoint y: 27, endPoint x: 628, endPoint y: 24, distance: 81.4
click at [628, 24] on div "FA15687" at bounding box center [582, 30] width 110 height 12
type input "FA15734"
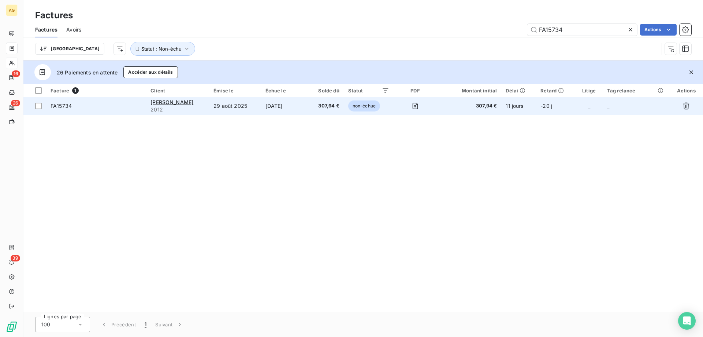
click at [224, 112] on td "29 août 2025" at bounding box center [235, 106] width 52 height 18
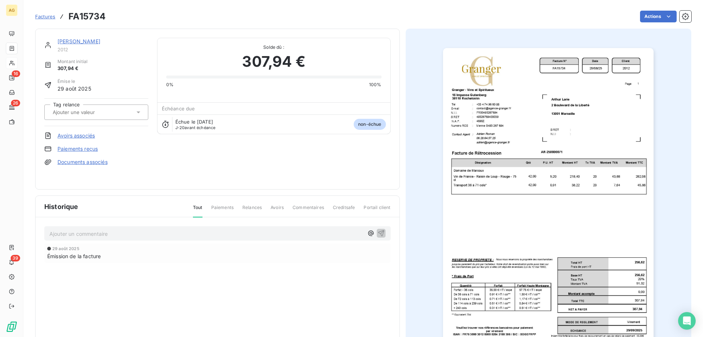
click at [83, 140] on div "[PERSON_NAME] 2012 Montant initial 307,94 € Émise le [DATE] Tag relance Avoirs …" at bounding box center [96, 109] width 104 height 142
click at [85, 145] on link "Paiements reçus" at bounding box center [77, 148] width 40 height 7
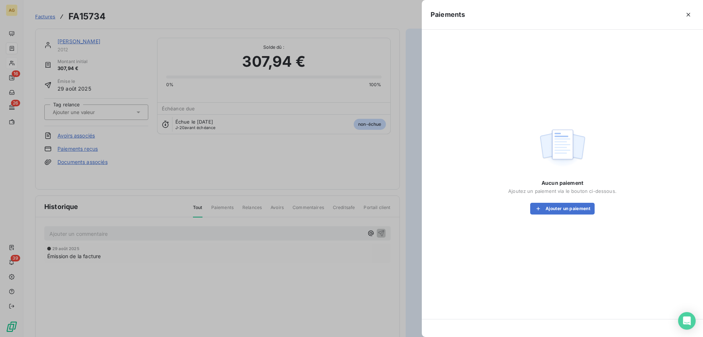
click at [567, 221] on div "Aucun paiement Ajoutez un paiement via le bouton ci-dessous. Ajouter un paiement" at bounding box center [563, 169] width 264 height 263
click at [565, 214] on div "Aucun paiement Ajoutez un paiement via le bouton ci-dessous. Ajouter un paiement" at bounding box center [563, 169] width 264 height 263
click at [554, 206] on button "Ajouter un paiement" at bounding box center [562, 208] width 64 height 12
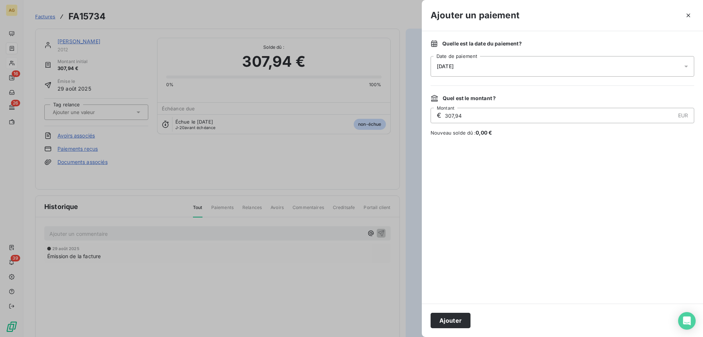
click at [515, 71] on div "[DATE]" at bounding box center [563, 66] width 264 height 21
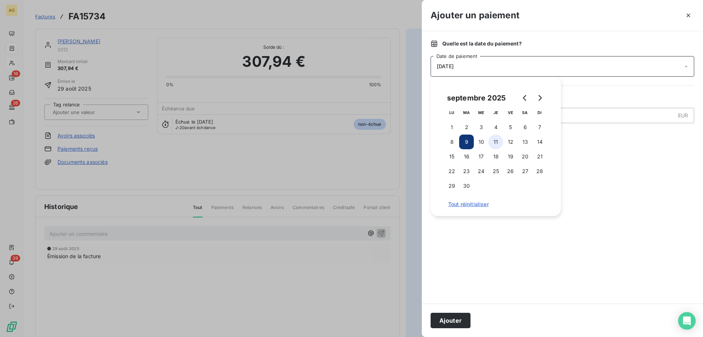
click at [497, 141] on button "11" at bounding box center [495, 141] width 15 height 15
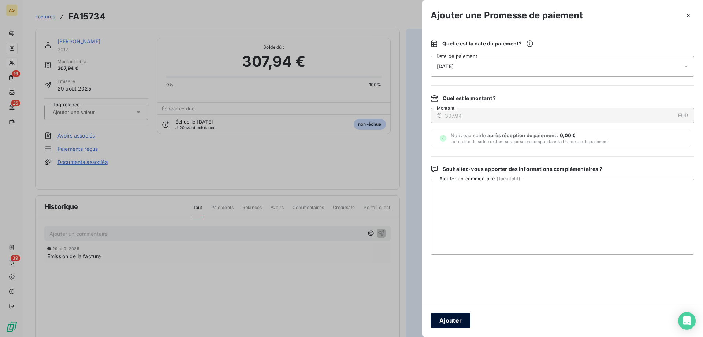
click at [452, 319] on button "Ajouter" at bounding box center [451, 319] width 40 height 15
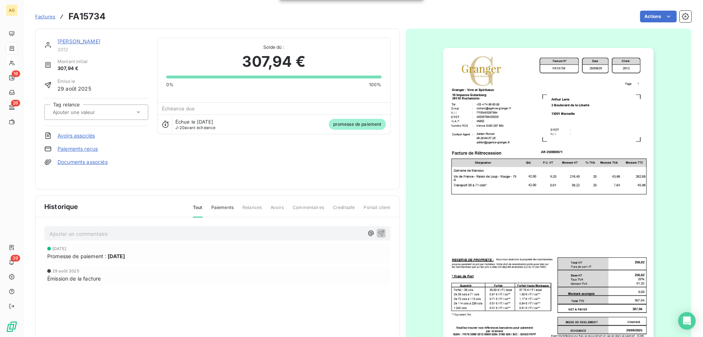
drag, startPoint x: 388, startPoint y: 153, endPoint x: 394, endPoint y: 148, distance: 7.8
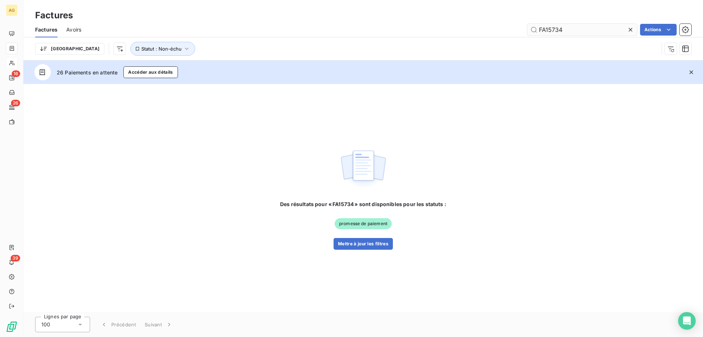
drag, startPoint x: 597, startPoint y: 31, endPoint x: 612, endPoint y: 31, distance: 15.0
click at [612, 31] on input "FA15734" at bounding box center [582, 30] width 110 height 12
type input "FA15758"
click at [369, 246] on button "Mettre à jour les filtres" at bounding box center [363, 244] width 59 height 12
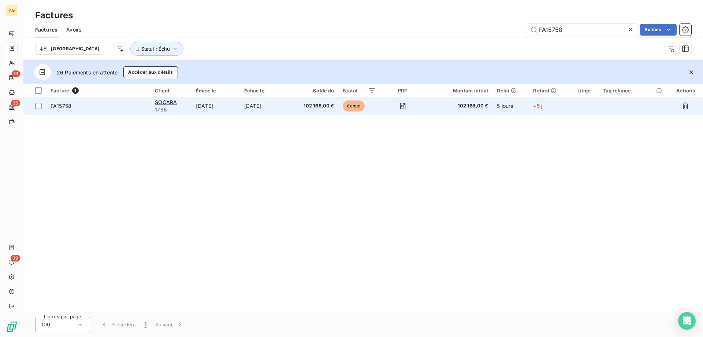
click at [106, 103] on span "FA15758" at bounding box center [99, 105] width 96 height 7
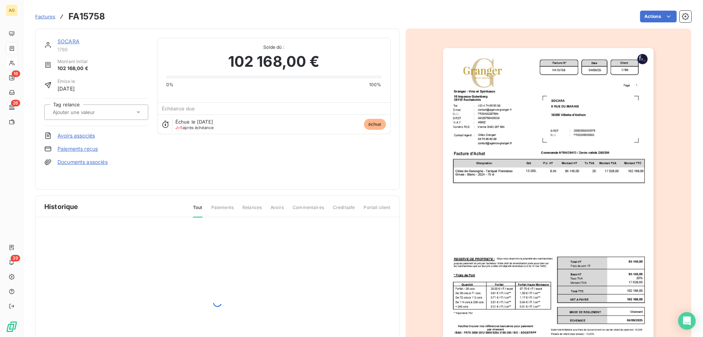
click at [527, 133] on img "button" at bounding box center [548, 197] width 211 height 298
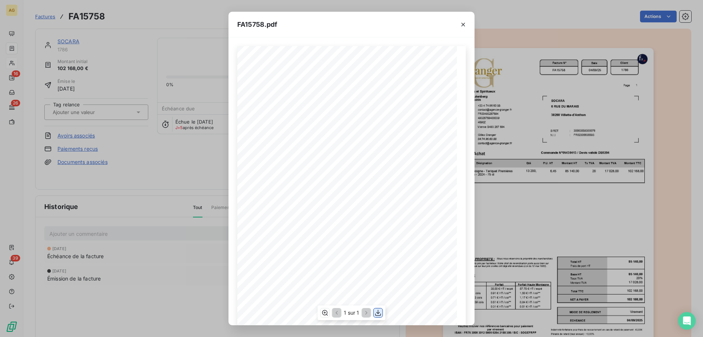
click at [379, 312] on icon "button" at bounding box center [378, 312] width 6 height 6
click at [189, 148] on div "FA15758.pdf Facture N° Client FR00493267694 FA15758 [DATE] 1786 Date N.I.I. Gra…" at bounding box center [351, 168] width 703 height 337
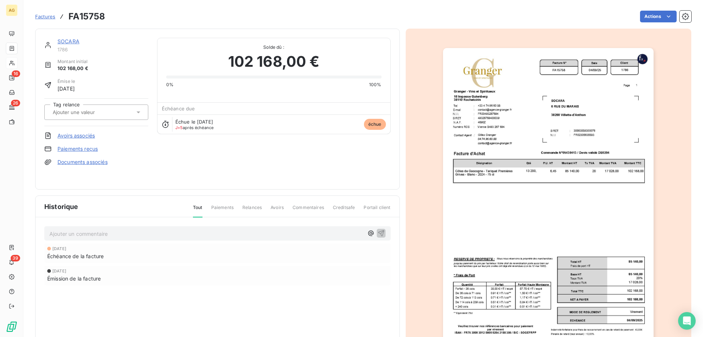
click at [85, 144] on div "SOCARA 1786 Montant initial 102 168,00 € Émise le [DATE] Tag relance Avoirs ass…" at bounding box center [96, 109] width 104 height 142
click at [85, 146] on link "Paiements reçus" at bounding box center [77, 148] width 40 height 7
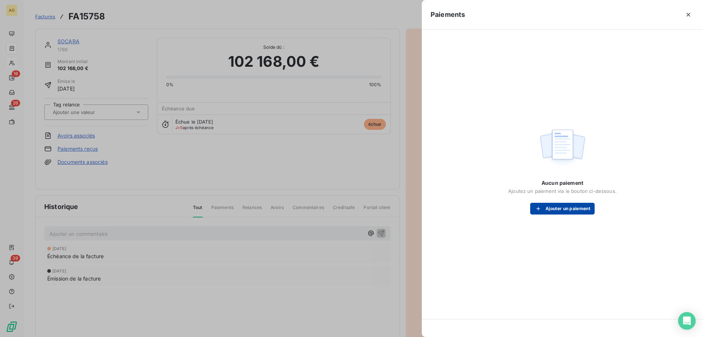
click at [577, 204] on button "Ajouter un paiement" at bounding box center [562, 208] width 64 height 12
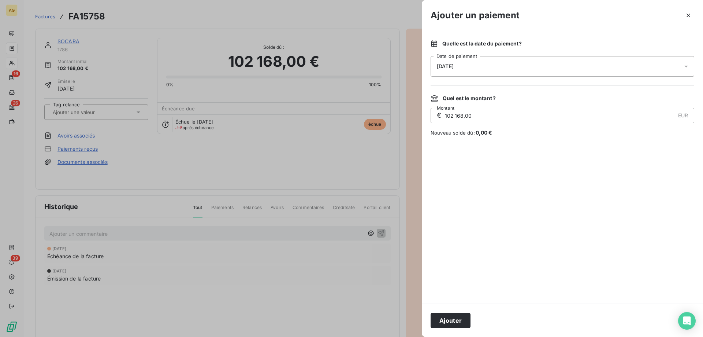
click at [454, 68] on span "[DATE]" at bounding box center [445, 66] width 17 height 6
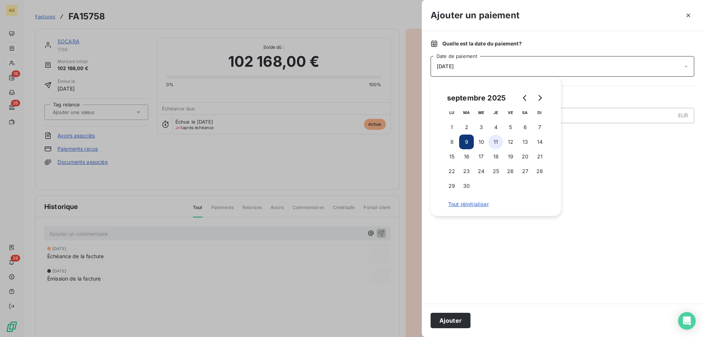
click at [499, 140] on button "11" at bounding box center [495, 141] width 15 height 15
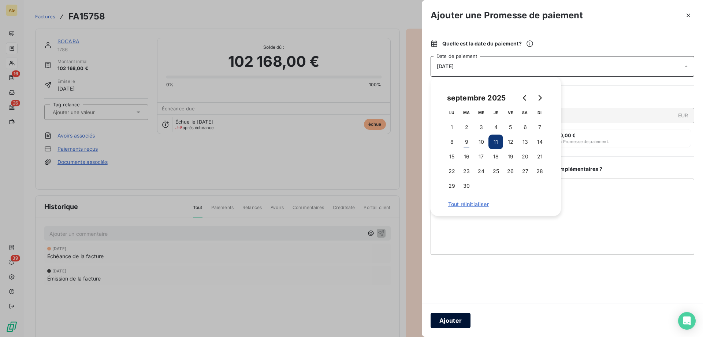
click at [445, 319] on button "Ajouter" at bounding box center [451, 319] width 40 height 15
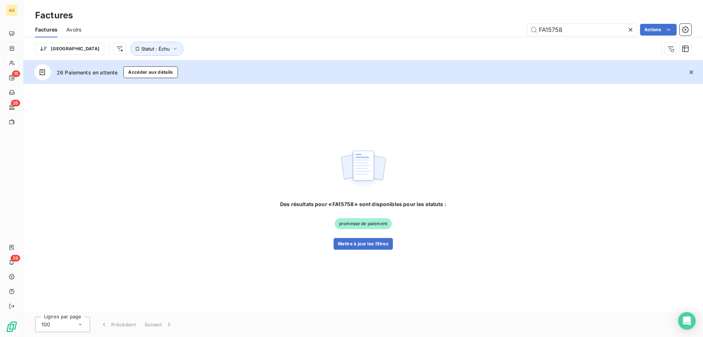
drag, startPoint x: 159, startPoint y: 116, endPoint x: 162, endPoint y: 111, distance: 6.3
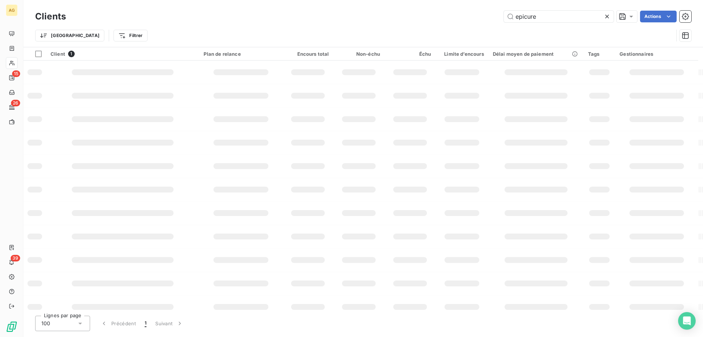
drag, startPoint x: 520, startPoint y: 11, endPoint x: 220, endPoint y: 9, distance: 300.3
click at [420, 11] on div "epicure Actions" at bounding box center [383, 17] width 617 height 12
type input "duplex"
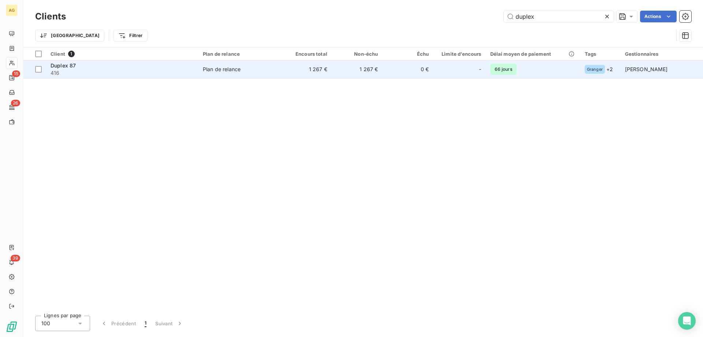
click at [120, 75] on span "416" at bounding box center [123, 72] width 144 height 7
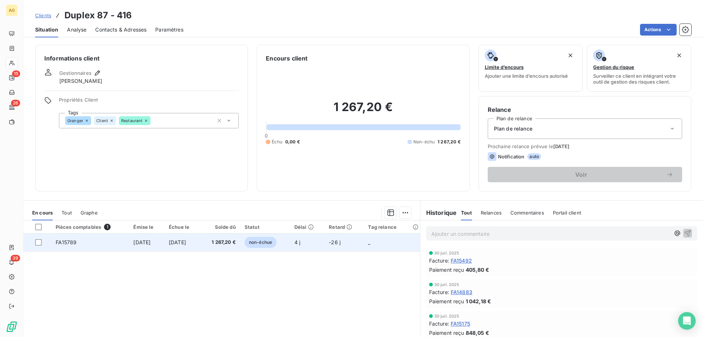
click at [112, 245] on td "FA15789" at bounding box center [90, 242] width 78 height 18
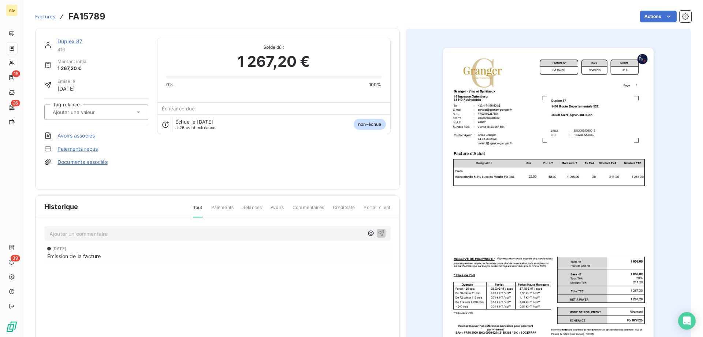
click at [85, 149] on link "Paiements reçus" at bounding box center [77, 148] width 40 height 7
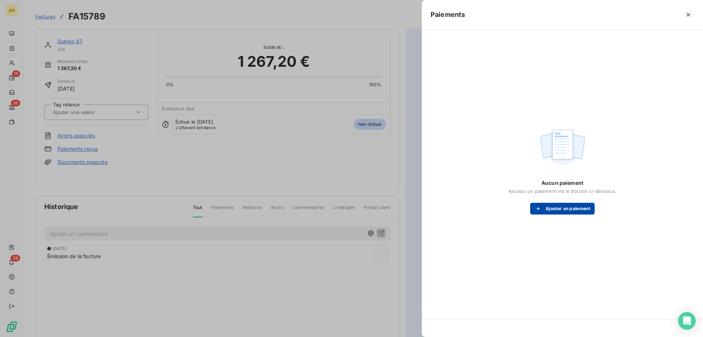
click at [546, 210] on button "Ajouter un paiement" at bounding box center [562, 208] width 64 height 12
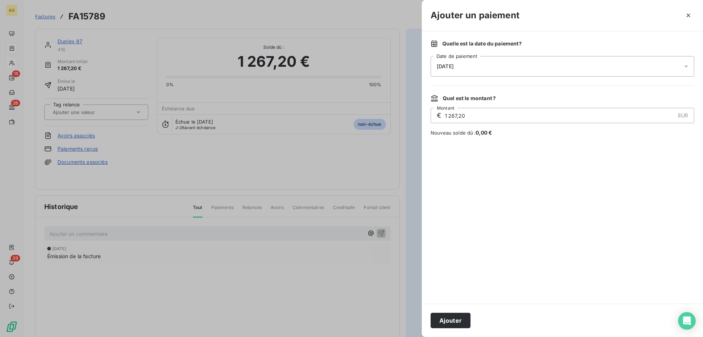
click at [479, 62] on div "[DATE]" at bounding box center [563, 66] width 264 height 21
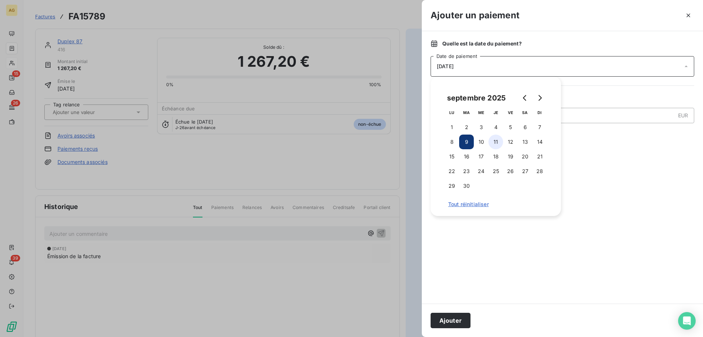
click at [496, 142] on button "11" at bounding box center [495, 141] width 15 height 15
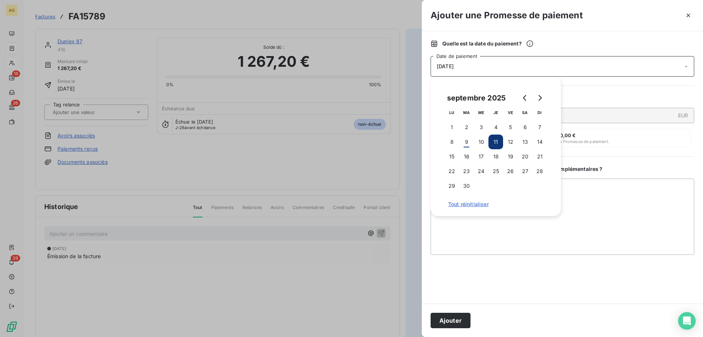
click at [446, 324] on button "Ajouter" at bounding box center [451, 319] width 40 height 15
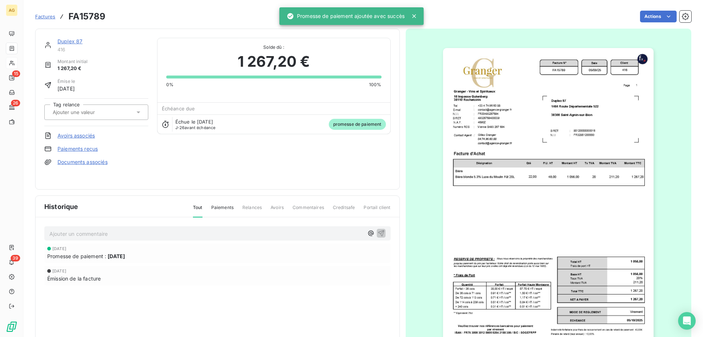
drag, startPoint x: 171, startPoint y: 137, endPoint x: 171, endPoint y: 134, distance: 3.7
